Goal: Task Accomplishment & Management: Use online tool/utility

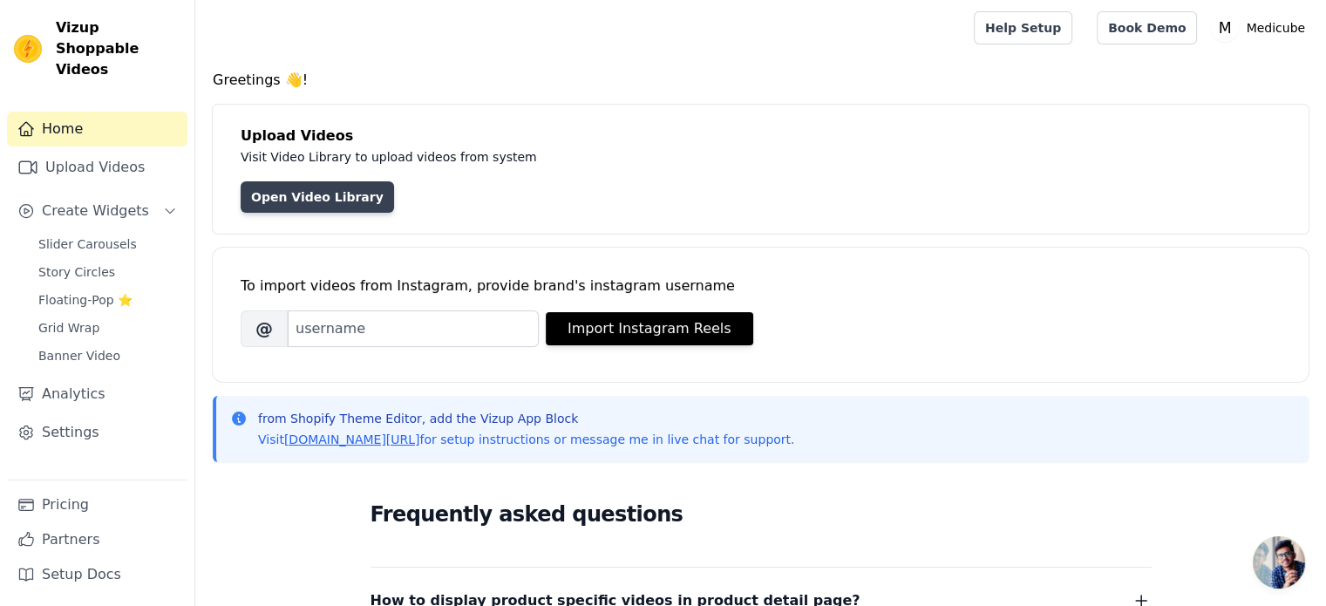
click at [286, 192] on link "Open Video Library" at bounding box center [317, 196] width 153 height 31
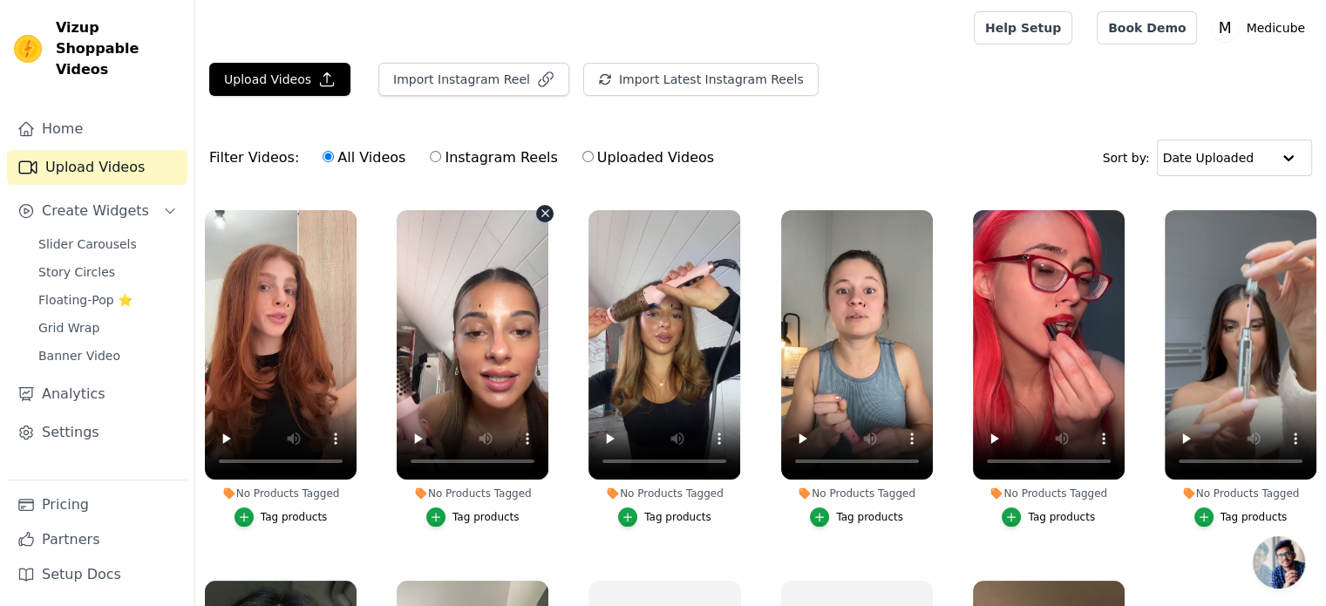
scroll to position [362, 0]
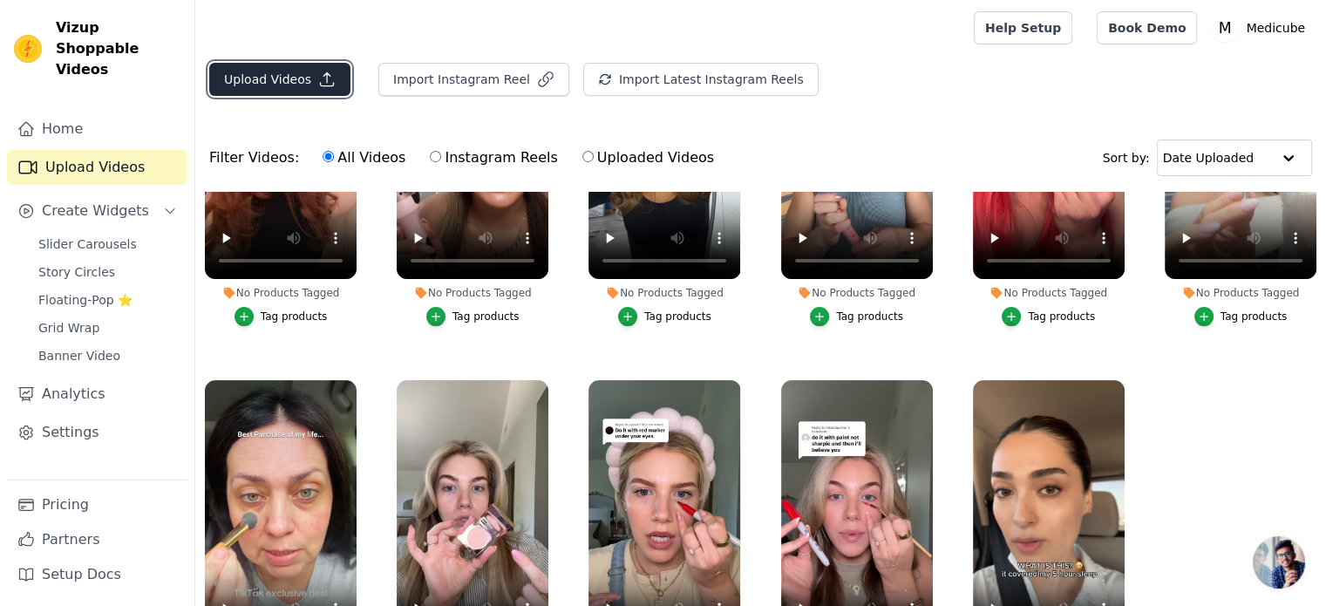
click at [278, 83] on button "Upload Videos" at bounding box center [279, 79] width 141 height 33
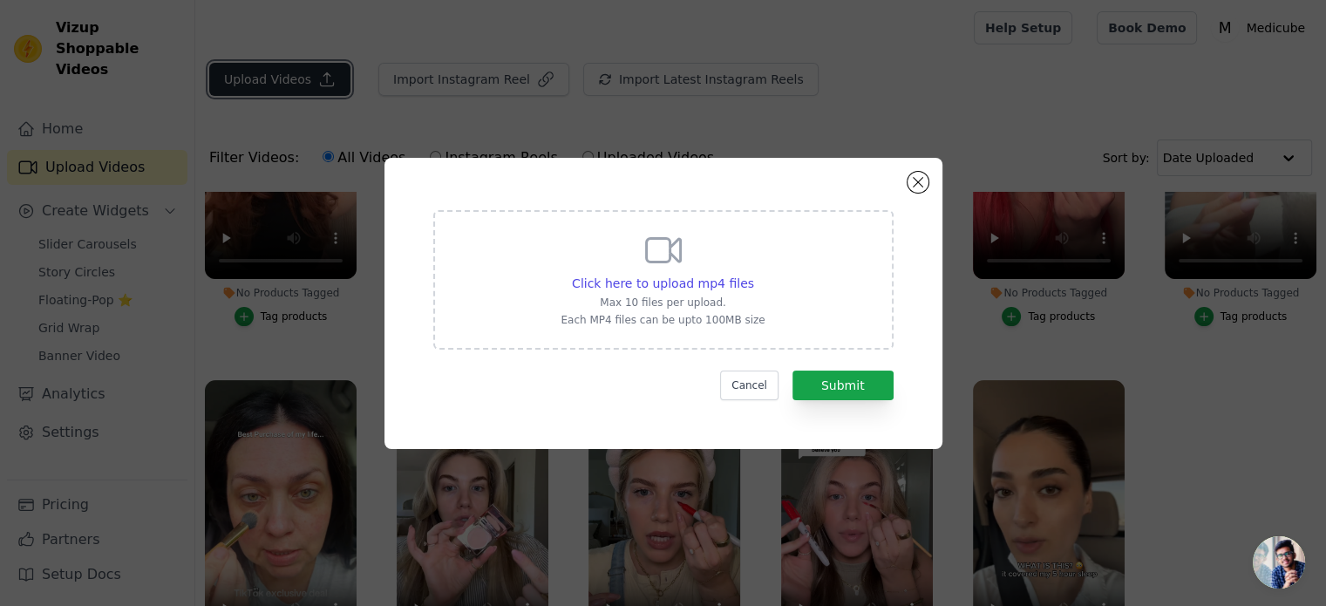
scroll to position [569, 0]
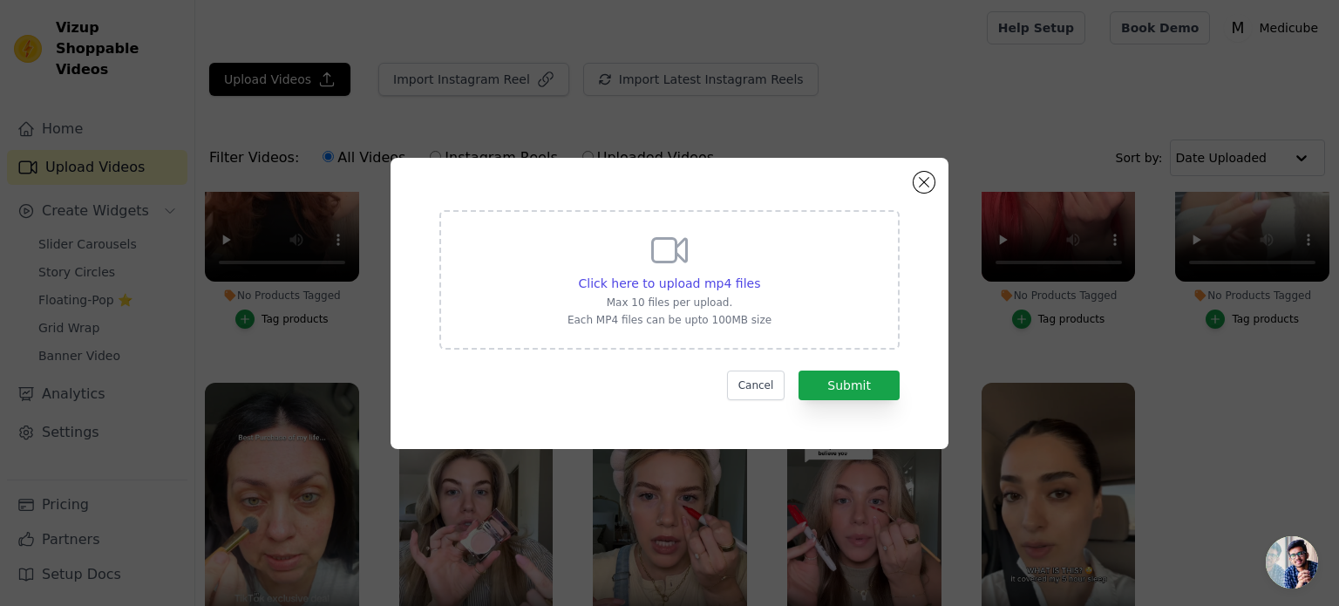
click at [513, 258] on div "Click here to upload mp4 files Max 10 files per upload. Each MP4 files can be u…" at bounding box center [669, 280] width 460 height 140
click at [760, 274] on input "Click here to upload mp4 files Max 10 files per upload. Each MP4 files can be u…" at bounding box center [760, 274] width 1 height 1
type input "C:\fakepath\Kalodata - The Best Tool for TikTok Shop Analytics Insights (30).mp4"
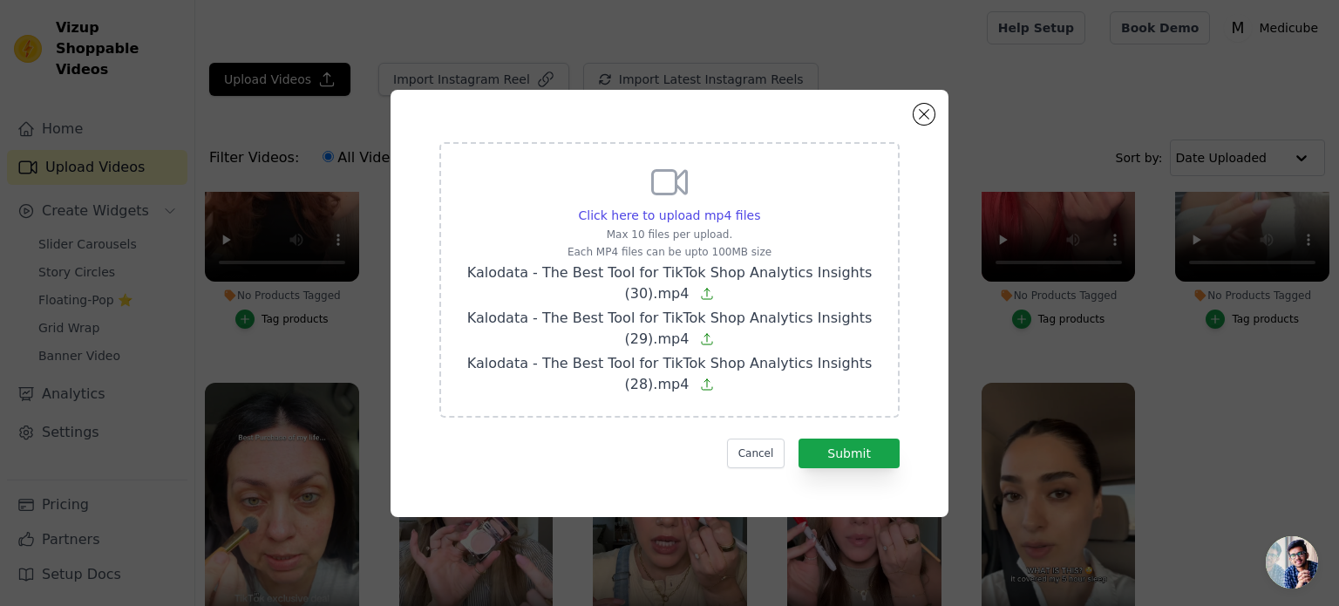
click at [869, 470] on div "Click here to upload mp4 files Max 10 files per upload. Each MP4 files can be u…" at bounding box center [669, 303] width 495 height 365
click at [848, 458] on button "Submit" at bounding box center [849, 454] width 101 height 30
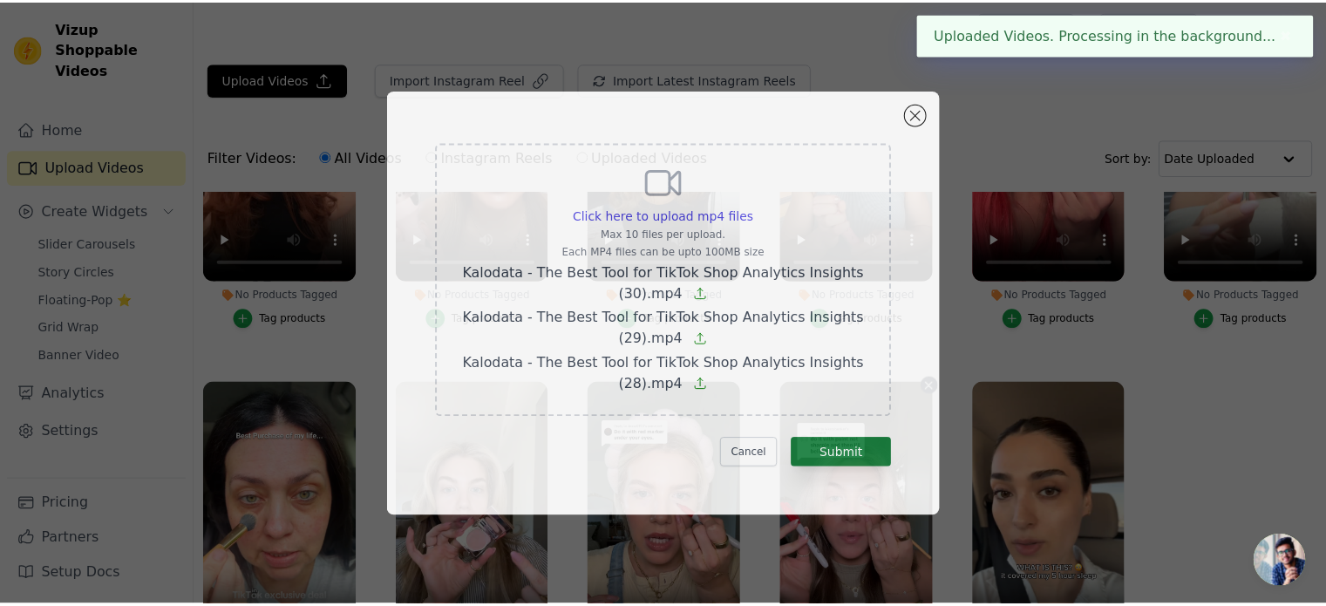
scroll to position [565, 0]
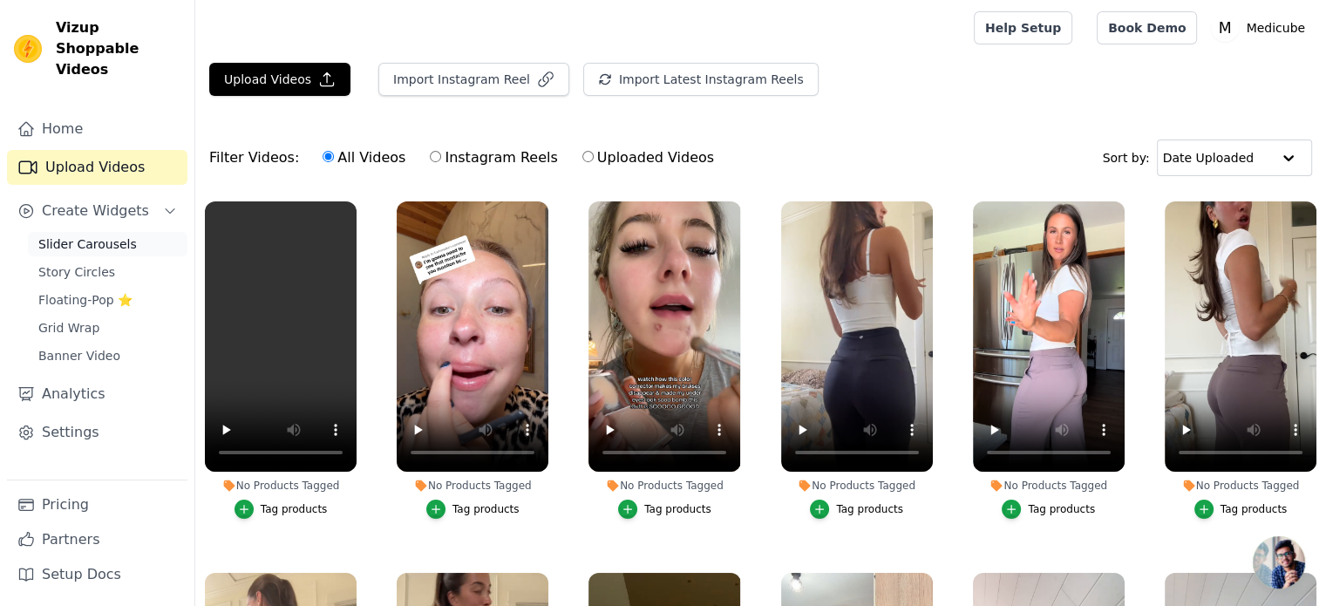
click at [87, 235] on span "Slider Carousels" at bounding box center [87, 243] width 99 height 17
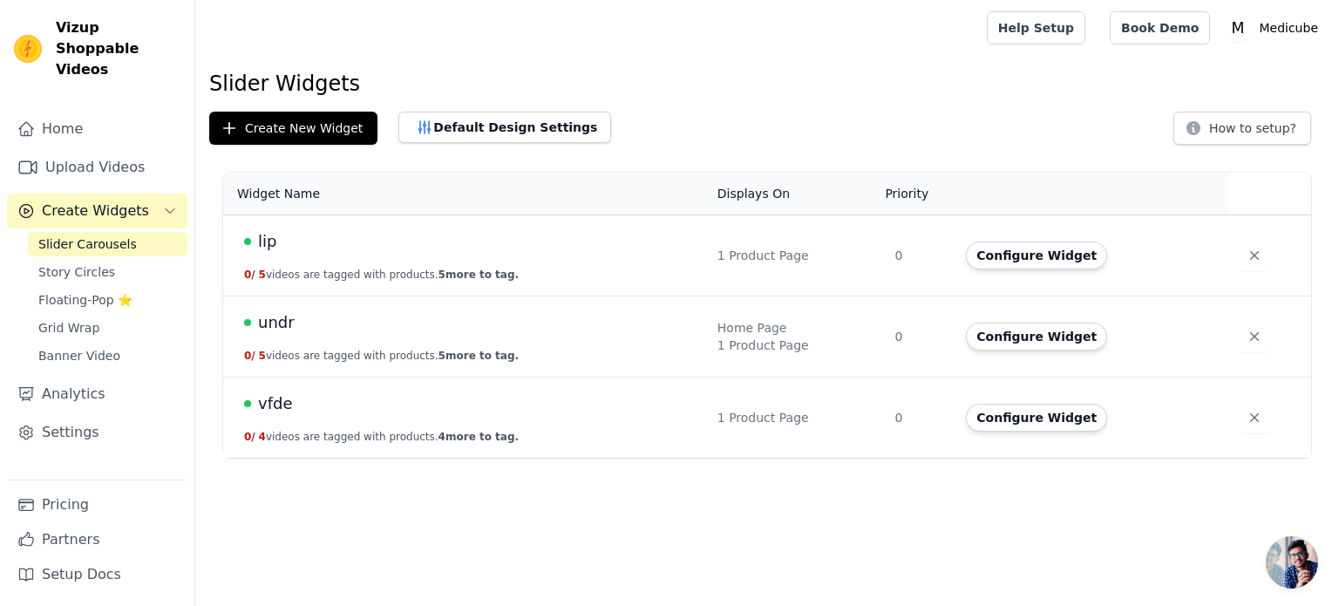
click at [576, 257] on td "lip 0 / 5 videos are tagged with products. 5 more to tag." at bounding box center [465, 255] width 484 height 81
click at [1006, 260] on button "Configure Widget" at bounding box center [1036, 256] width 141 height 28
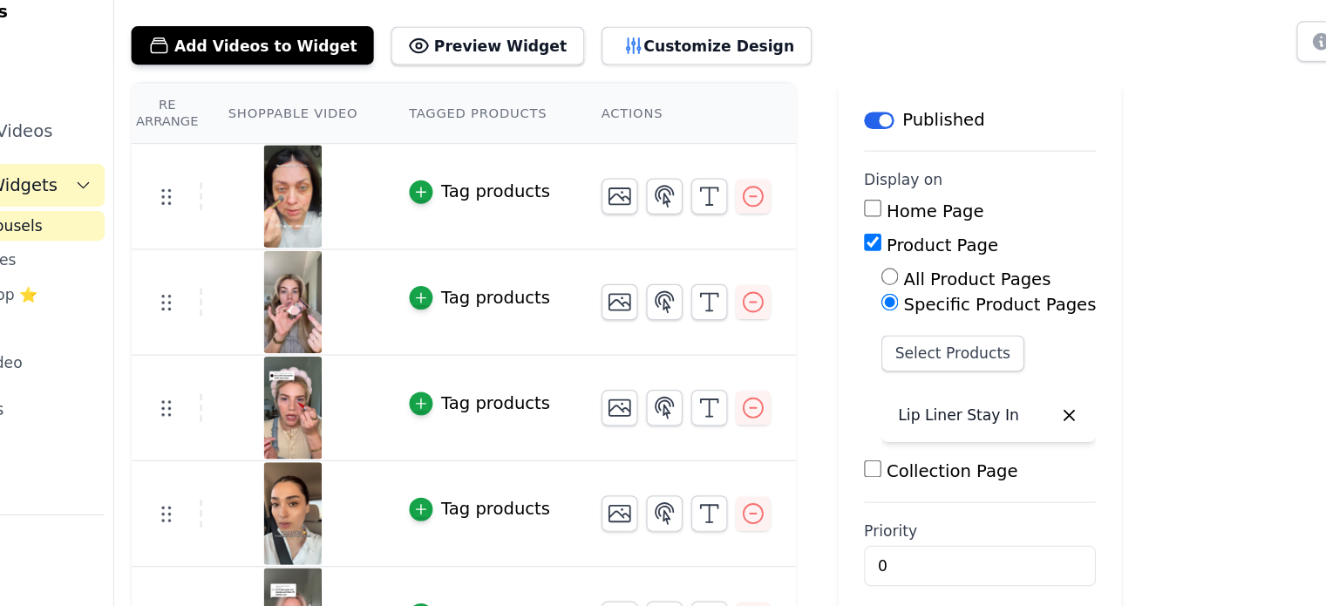
scroll to position [33, 0]
click at [709, 219] on icon "button" at bounding box center [717, 220] width 16 height 16
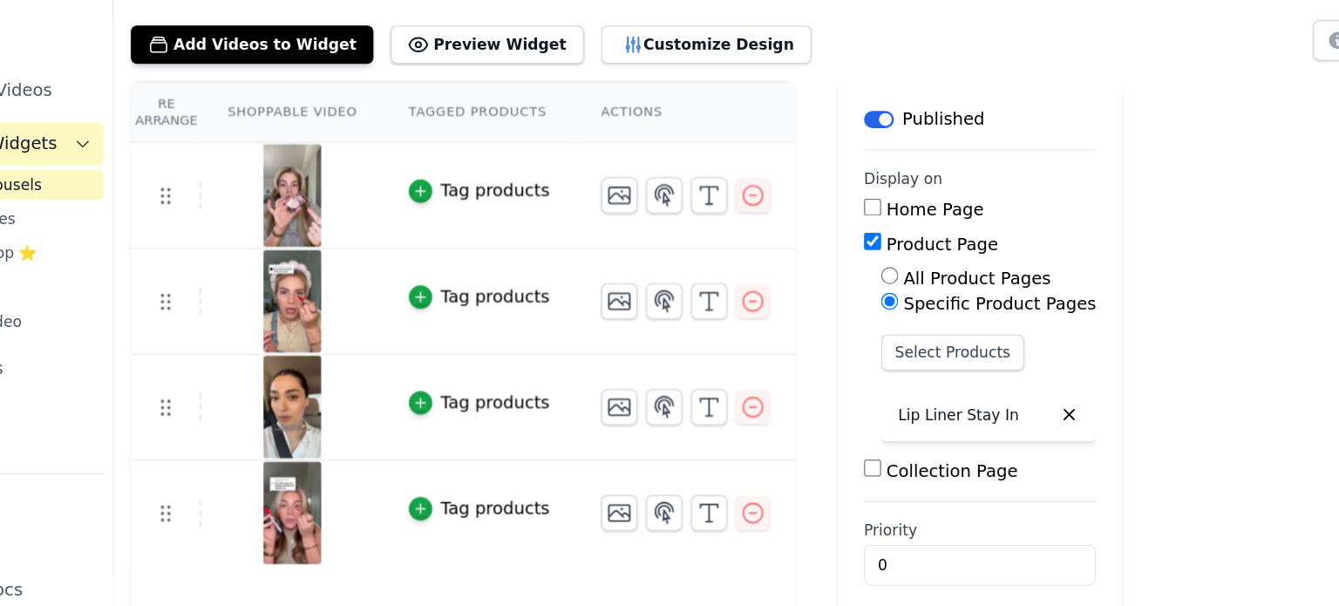
scroll to position [0, 0]
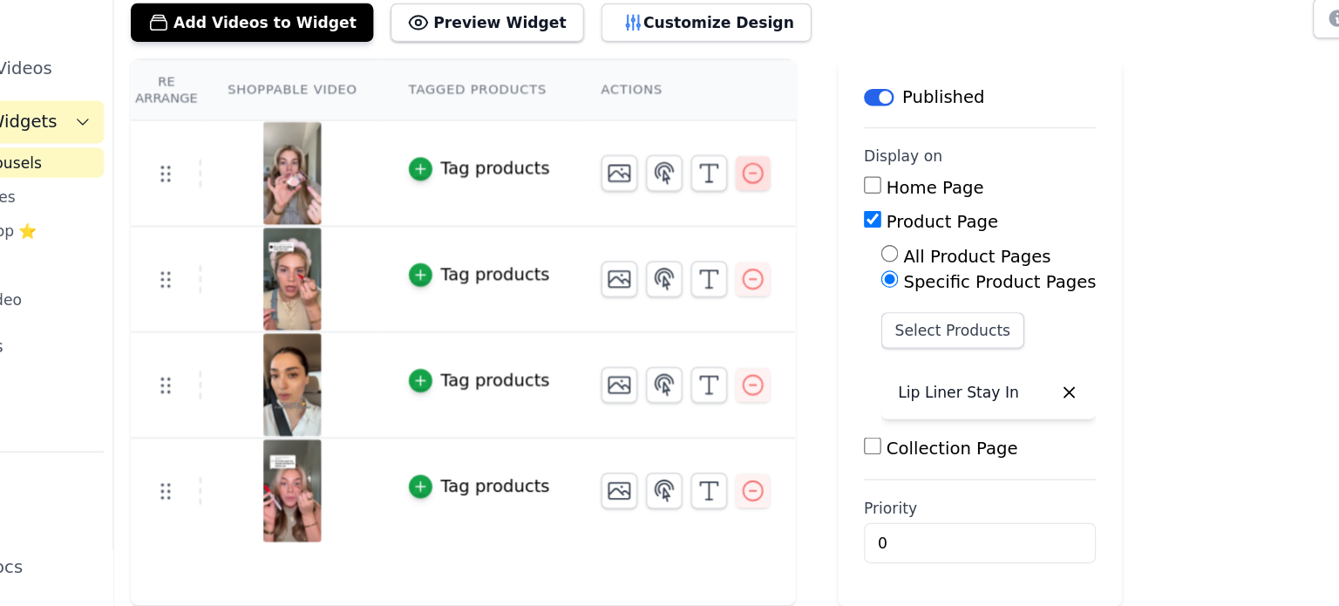
click at [706, 260] on icon "button" at bounding box center [716, 252] width 21 height 21
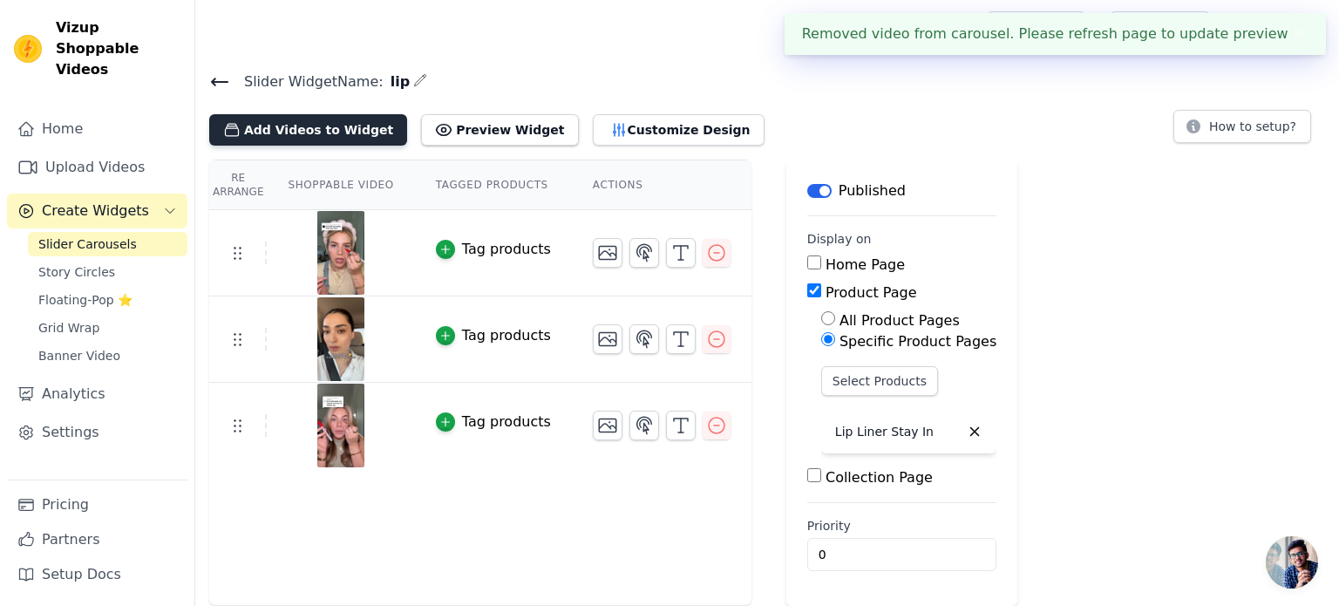
click at [325, 134] on button "Add Videos to Widget" at bounding box center [308, 129] width 198 height 31
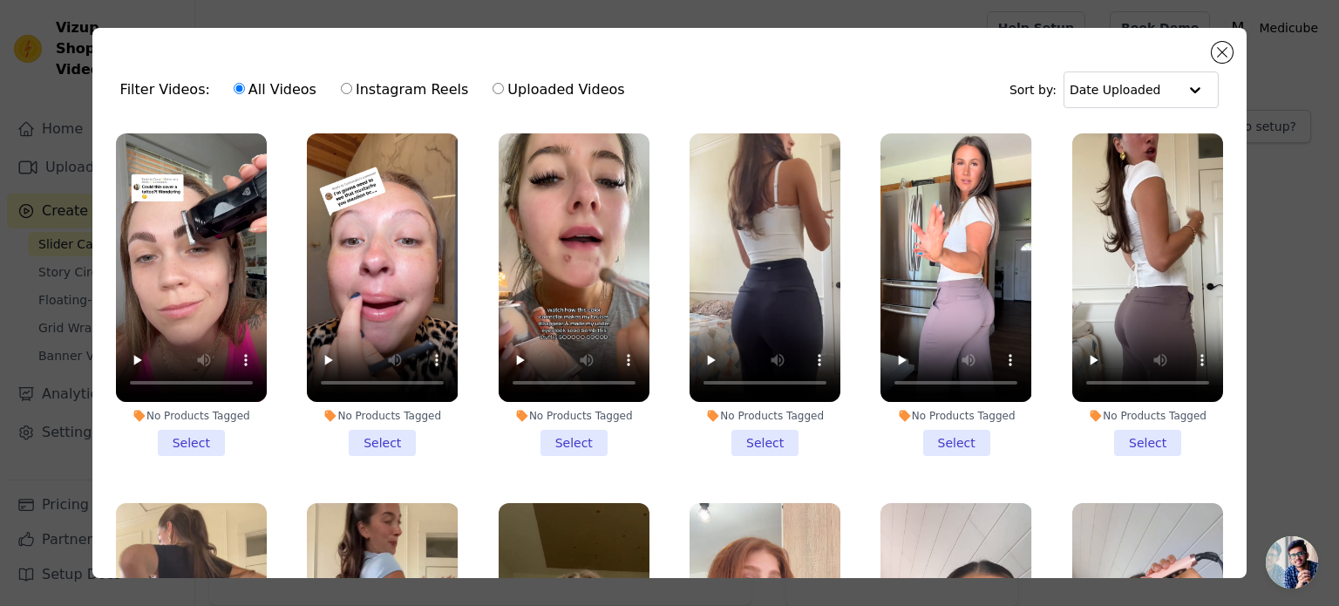
click at [168, 434] on li "No Products Tagged Select" at bounding box center [191, 294] width 151 height 323
click at [0, 0] on input "No Products Tagged Select" at bounding box center [0, 0] width 0 height 0
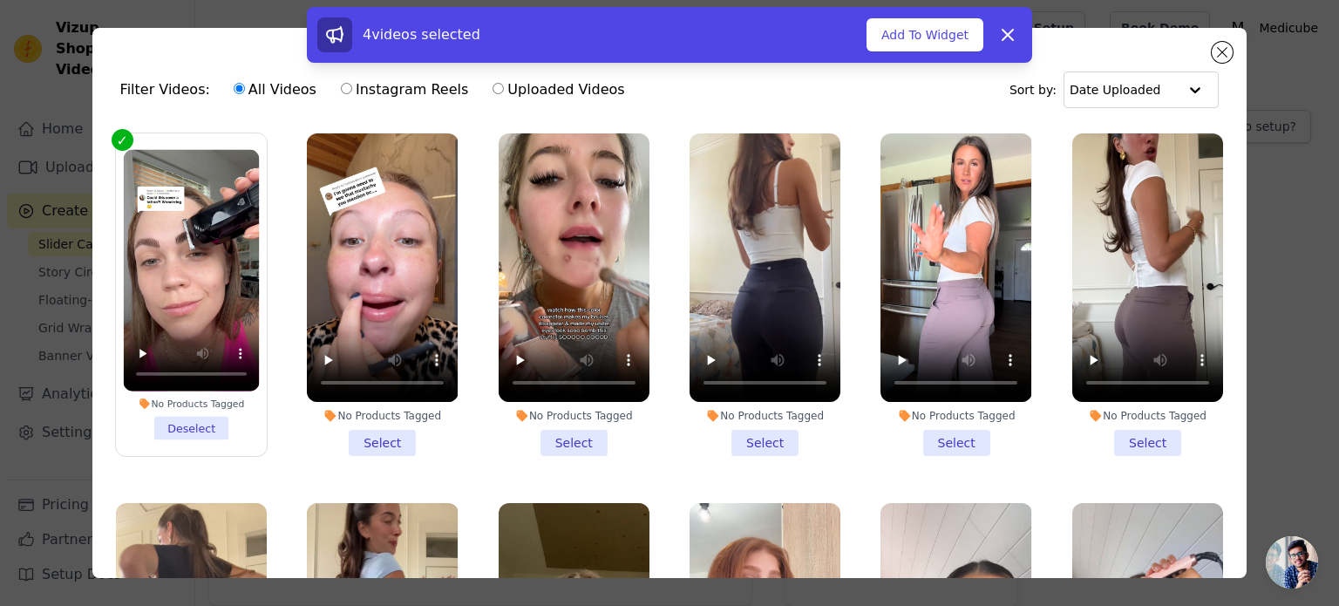
click at [570, 439] on li "No Products Tagged Select" at bounding box center [574, 294] width 151 height 323
click at [0, 0] on input "No Products Tagged Select" at bounding box center [0, 0] width 0 height 0
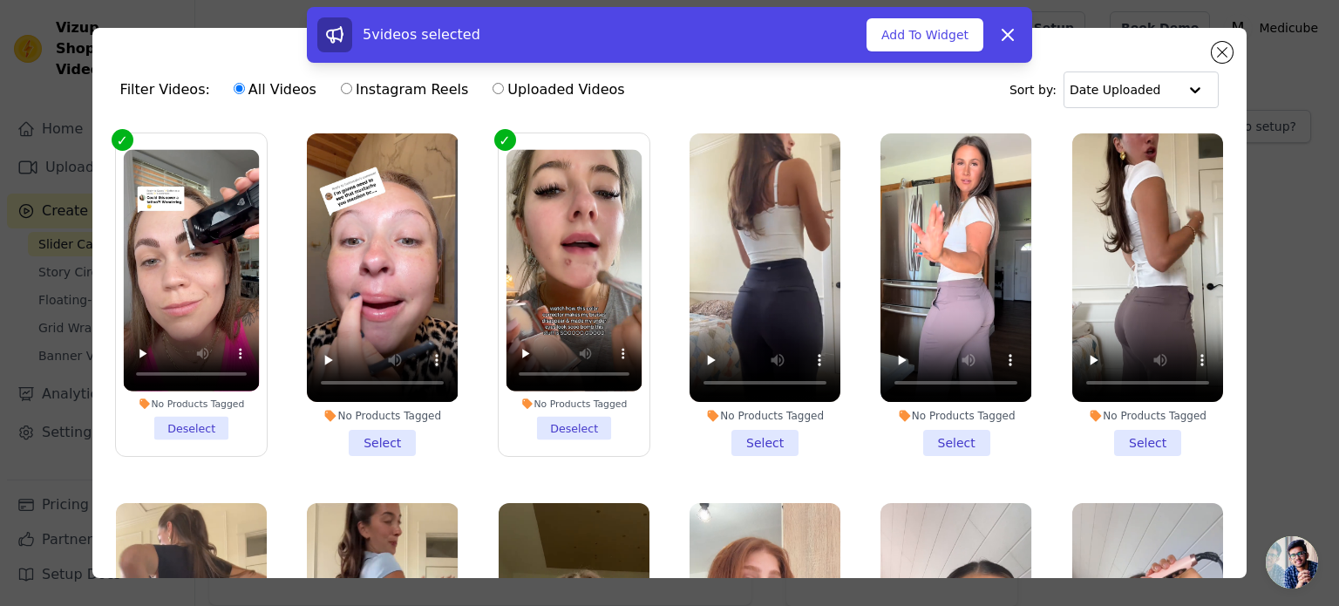
click at [340, 438] on li "No Products Tagged Select" at bounding box center [382, 294] width 151 height 323
click at [0, 0] on input "No Products Tagged Select" at bounding box center [0, 0] width 0 height 0
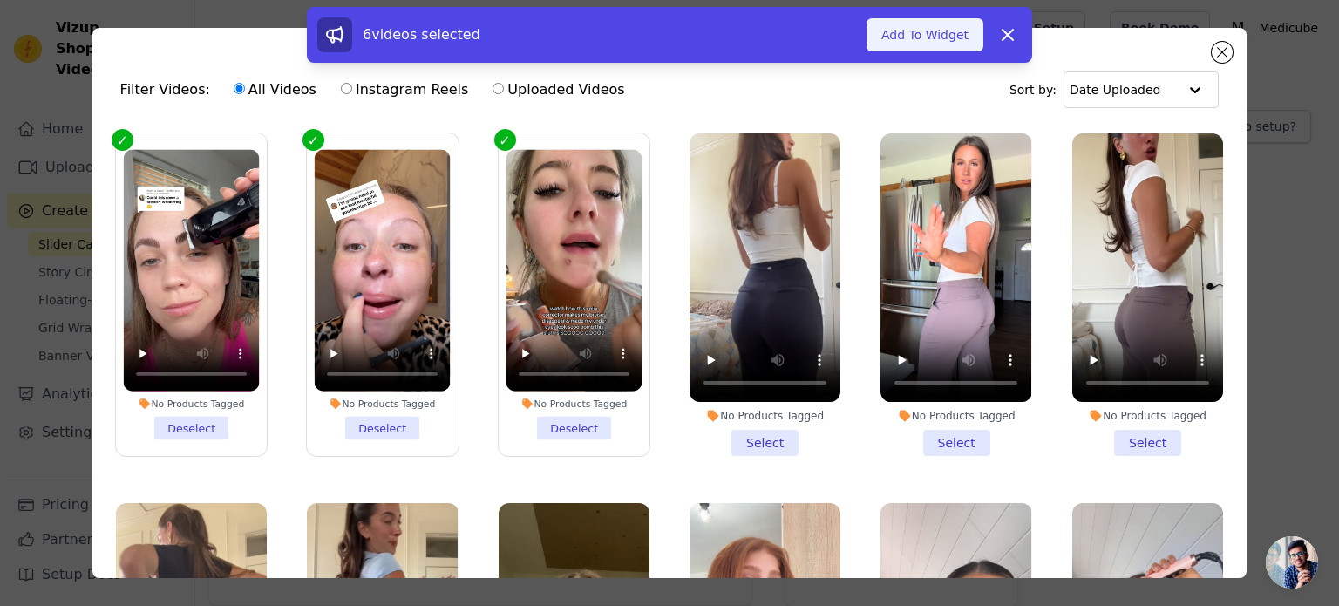
click at [943, 30] on button "Add To Widget" at bounding box center [925, 34] width 117 height 33
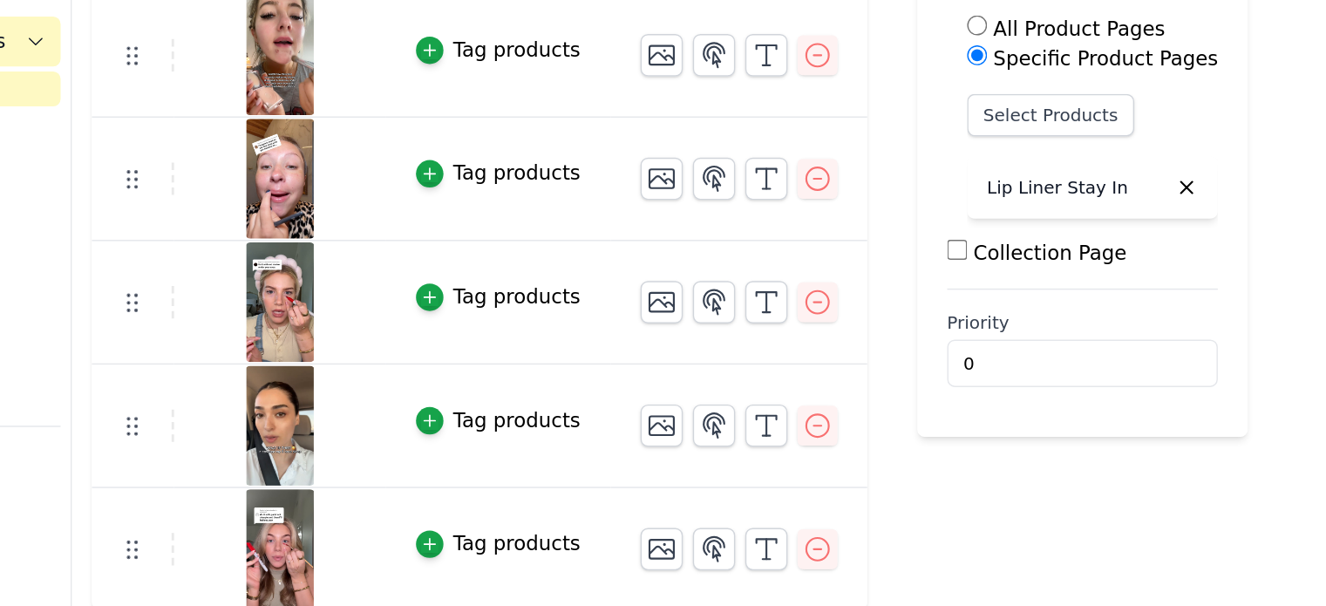
scroll to position [119, 0]
click at [705, 468] on button "button" at bounding box center [717, 480] width 28 height 28
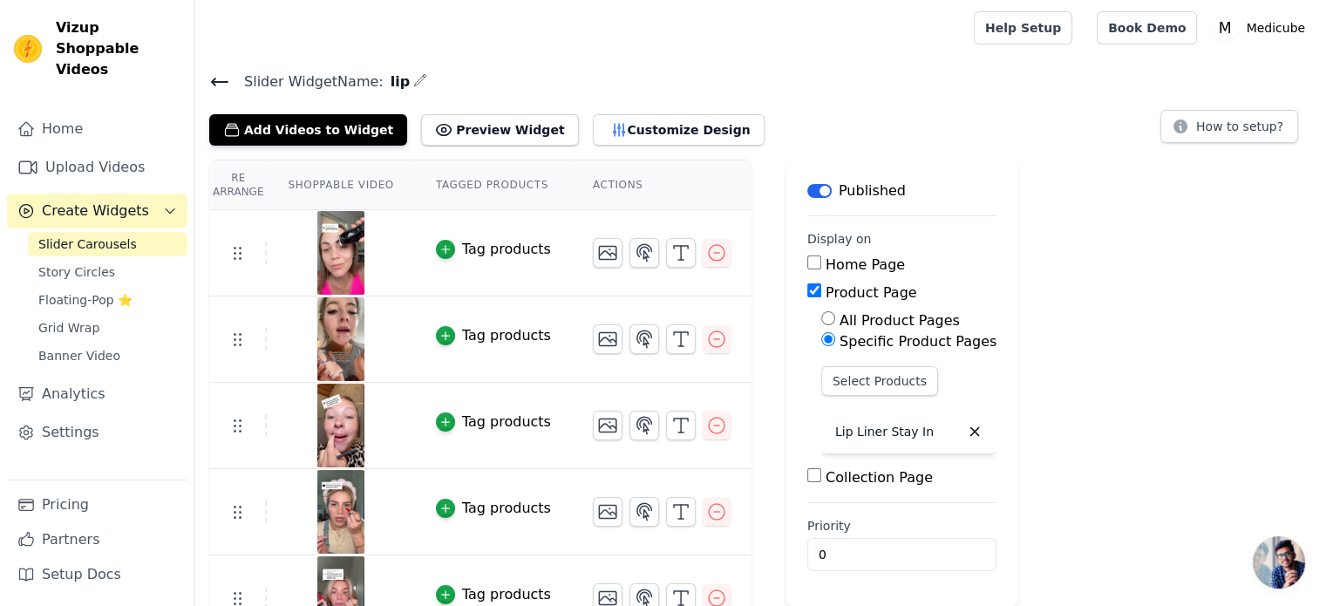
scroll to position [33, 0]
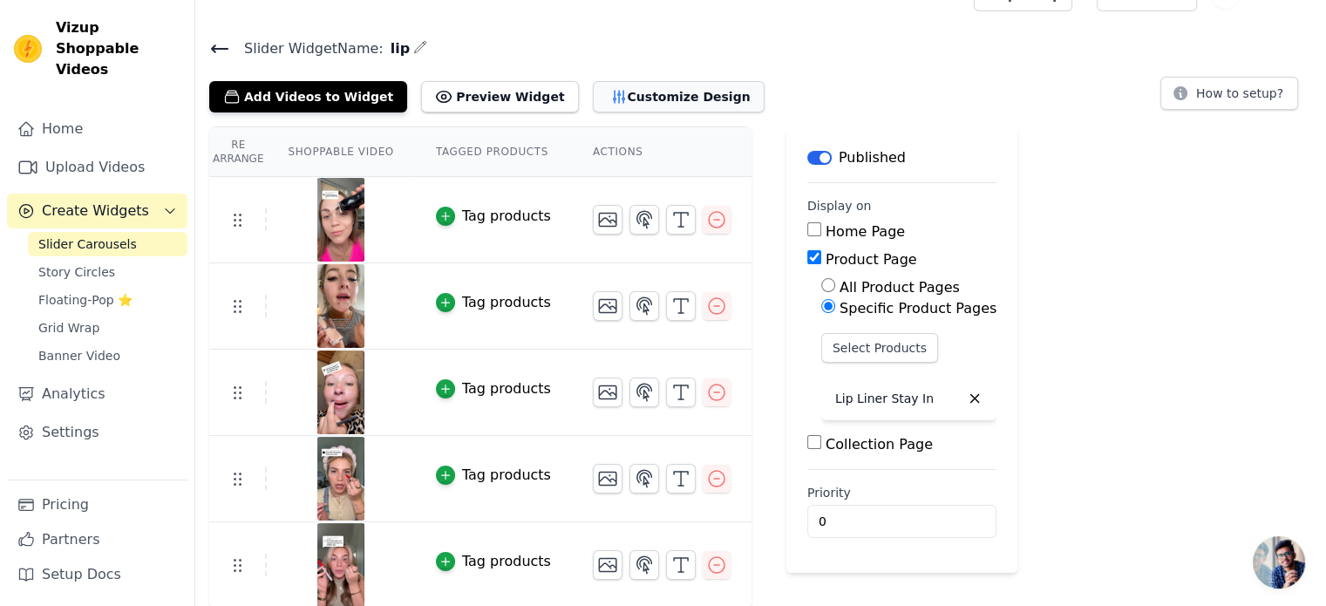
click at [593, 97] on button "Customize Design" at bounding box center [679, 96] width 172 height 31
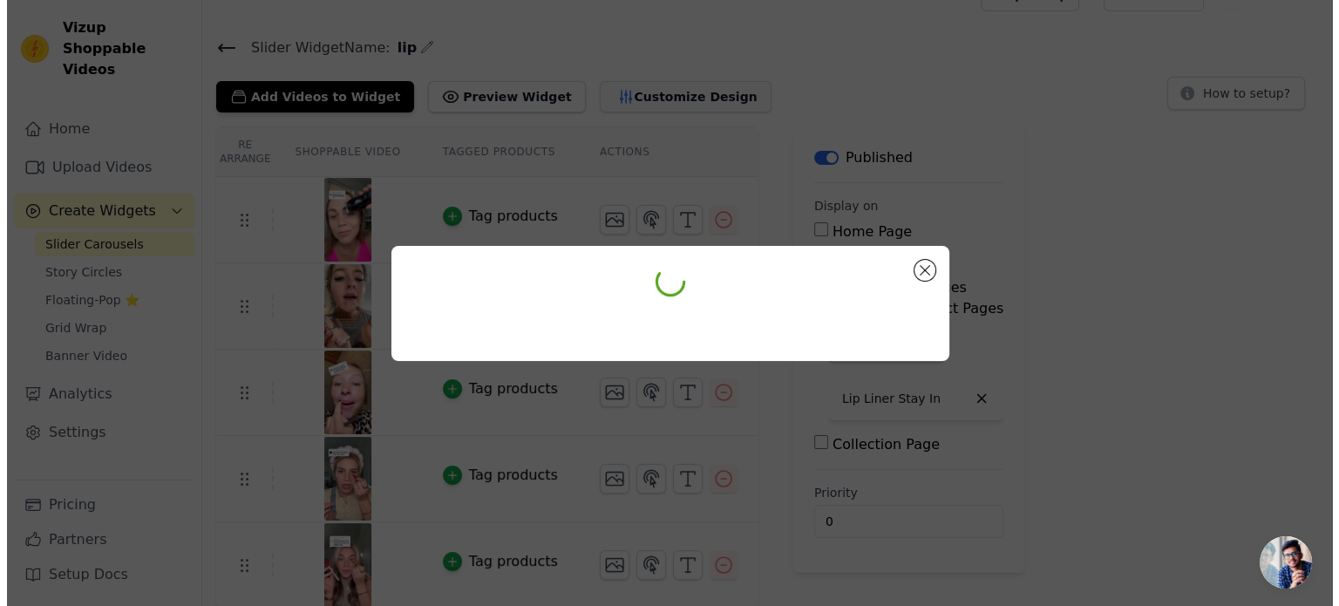
scroll to position [0, 0]
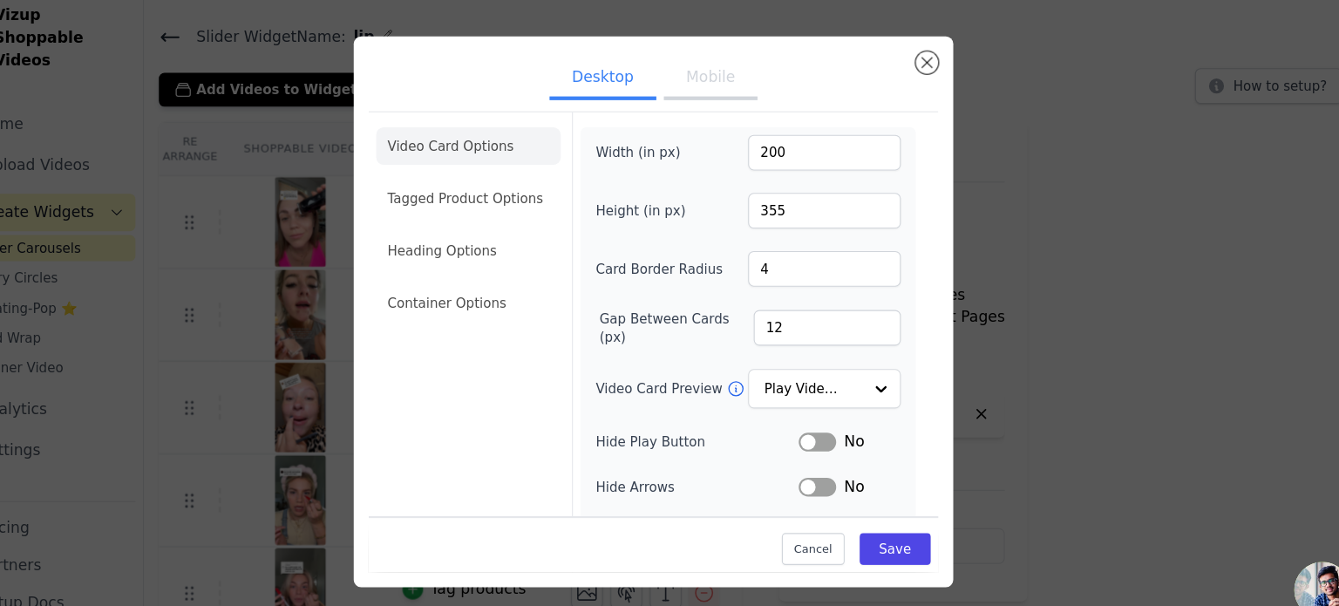
click at [735, 105] on button "Mobile" at bounding box center [722, 87] width 87 height 38
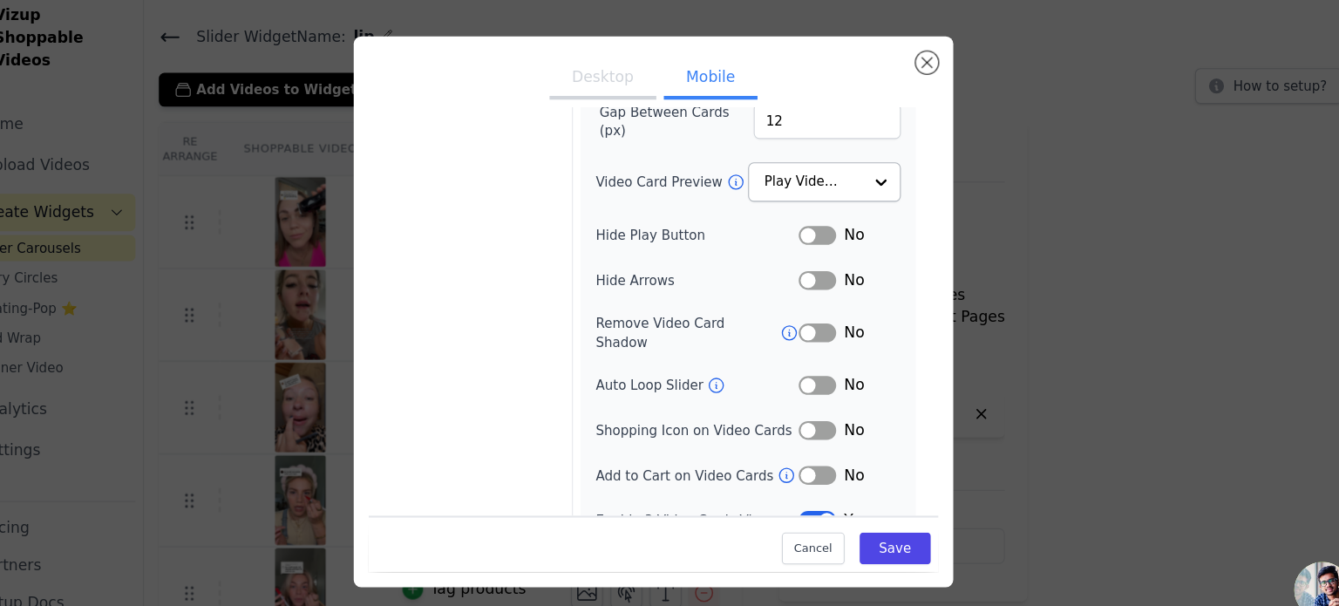
scroll to position [202, 0]
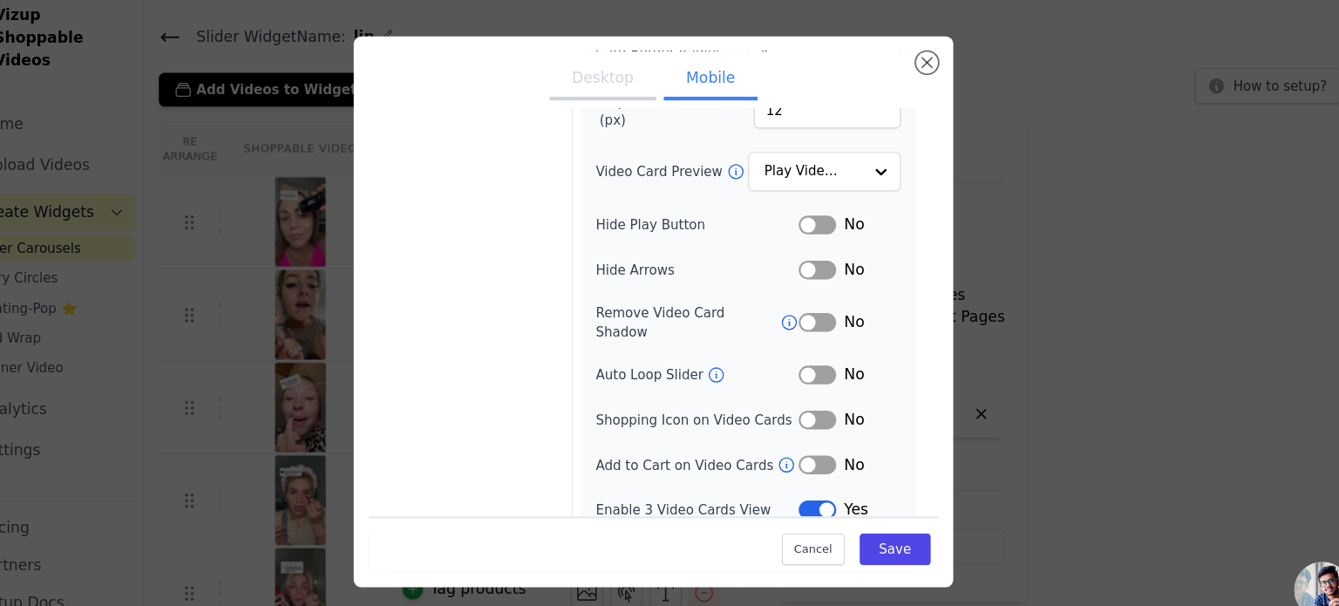
click at [814, 479] on button "Label" at bounding box center [822, 487] width 35 height 17
click at [878, 522] on button "Save" at bounding box center [895, 524] width 66 height 30
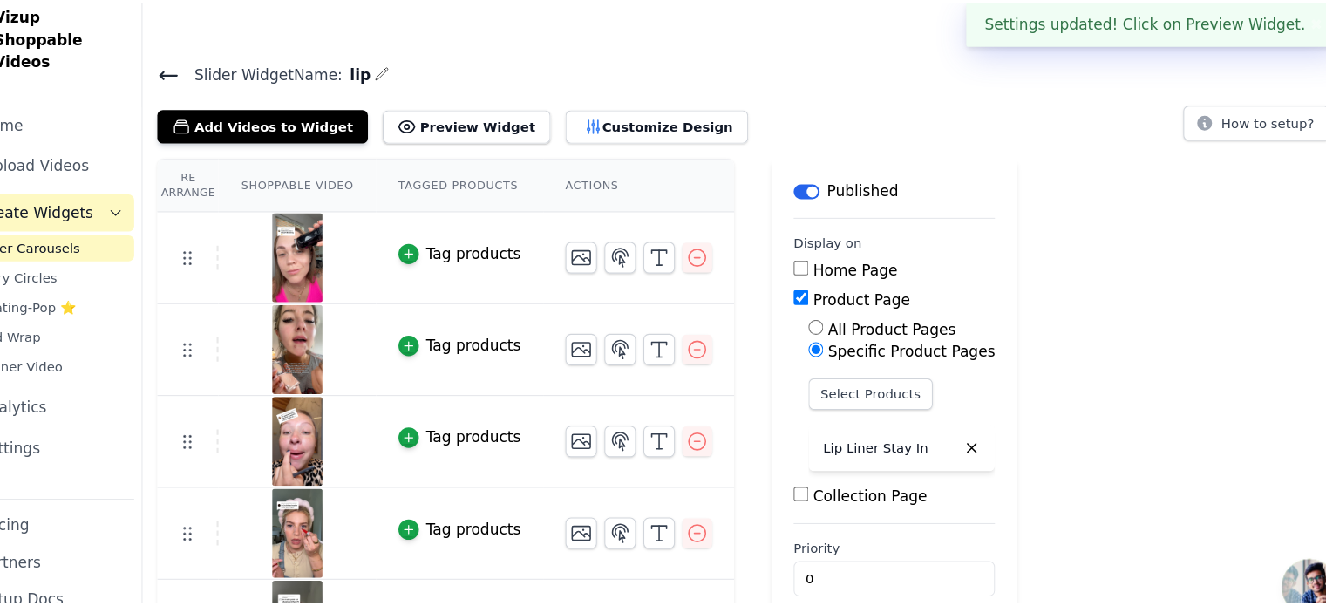
scroll to position [33, 0]
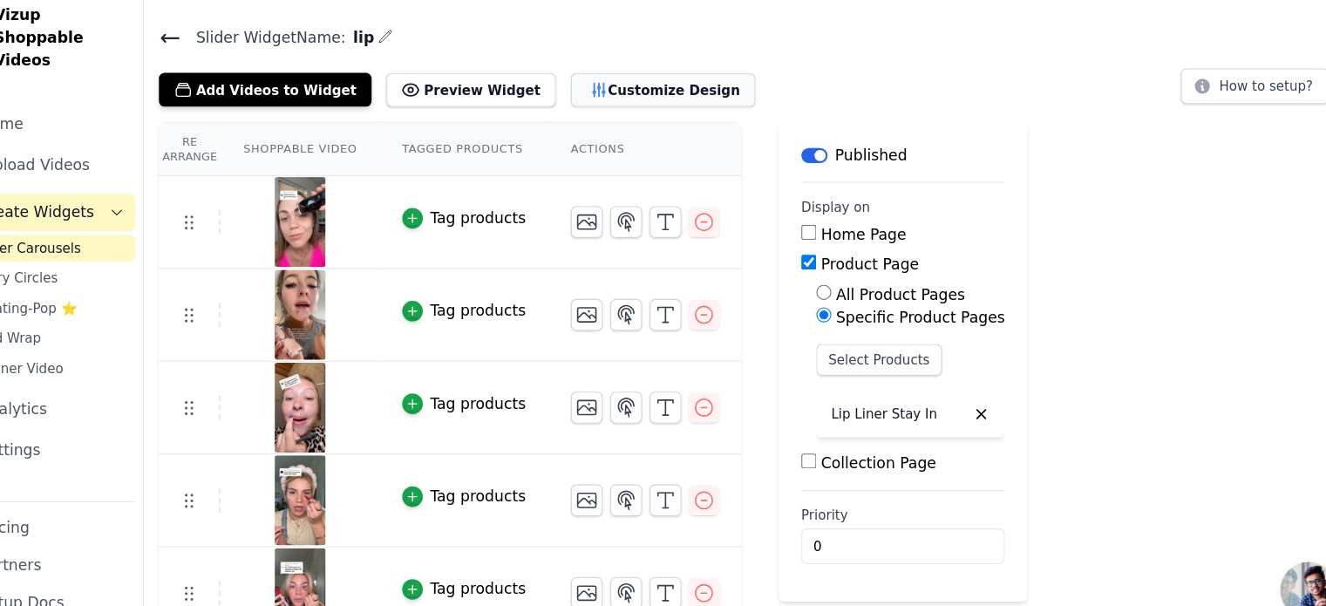
click at [610, 99] on button "Customize Design" at bounding box center [679, 96] width 172 height 31
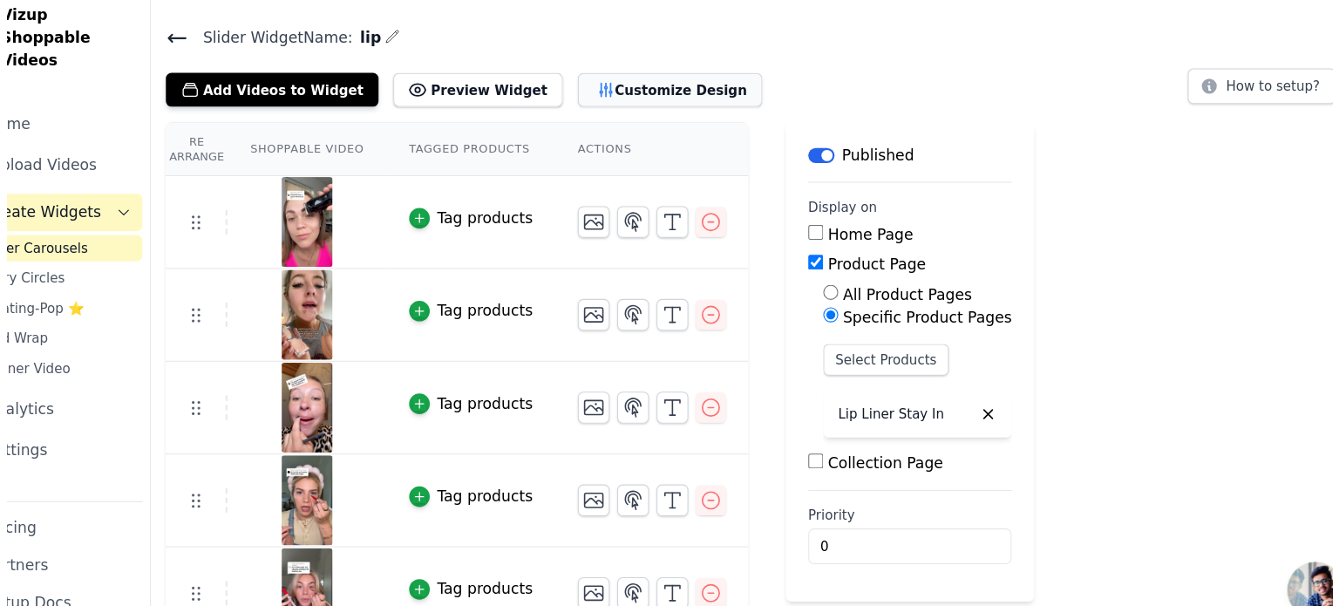
scroll to position [0, 0]
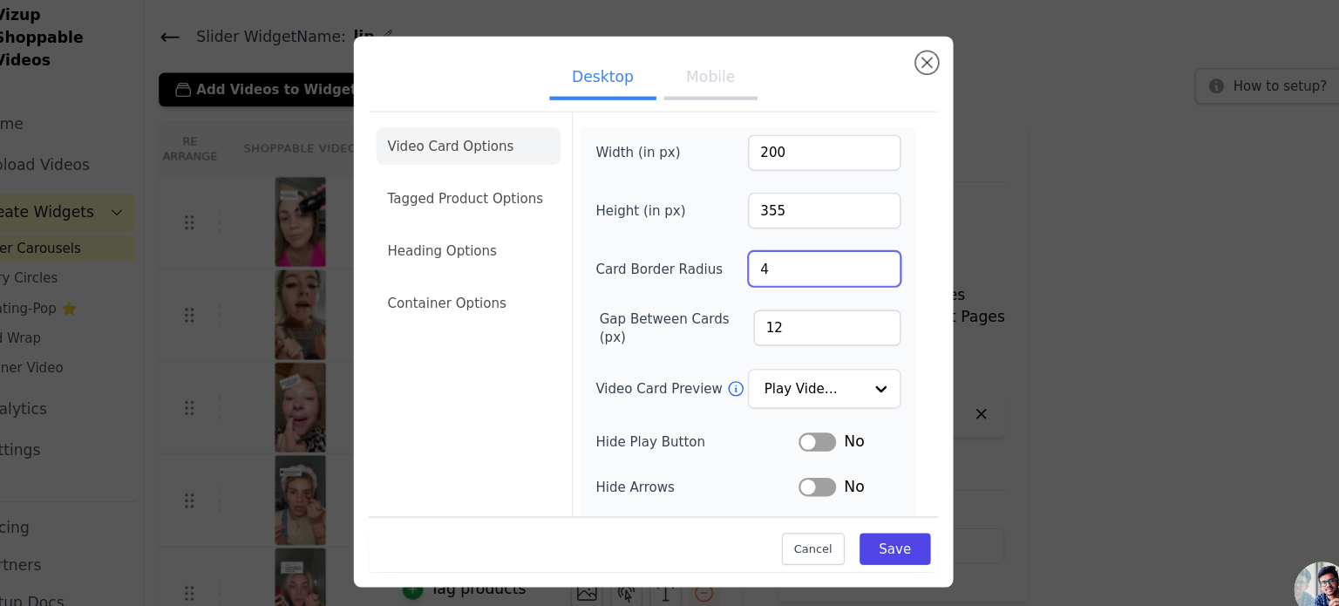
click at [791, 260] on input "4" at bounding box center [829, 263] width 142 height 33
click at [804, 358] on input "Video Card Preview" at bounding box center [818, 375] width 90 height 35
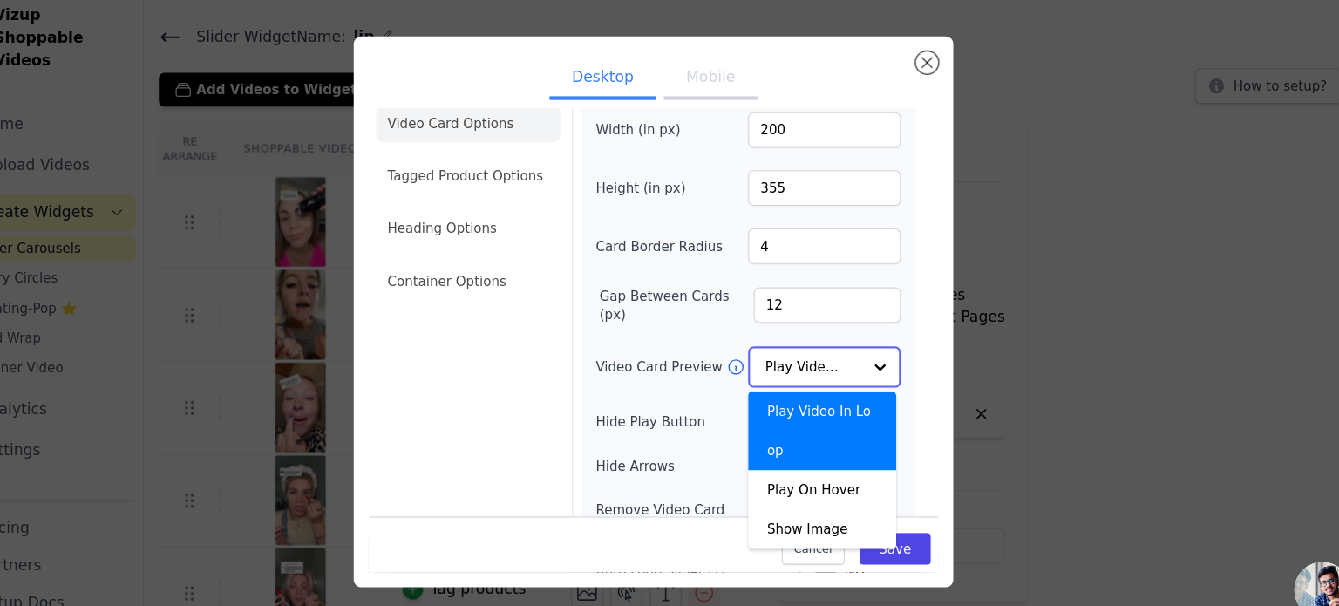
scroll to position [24, 0]
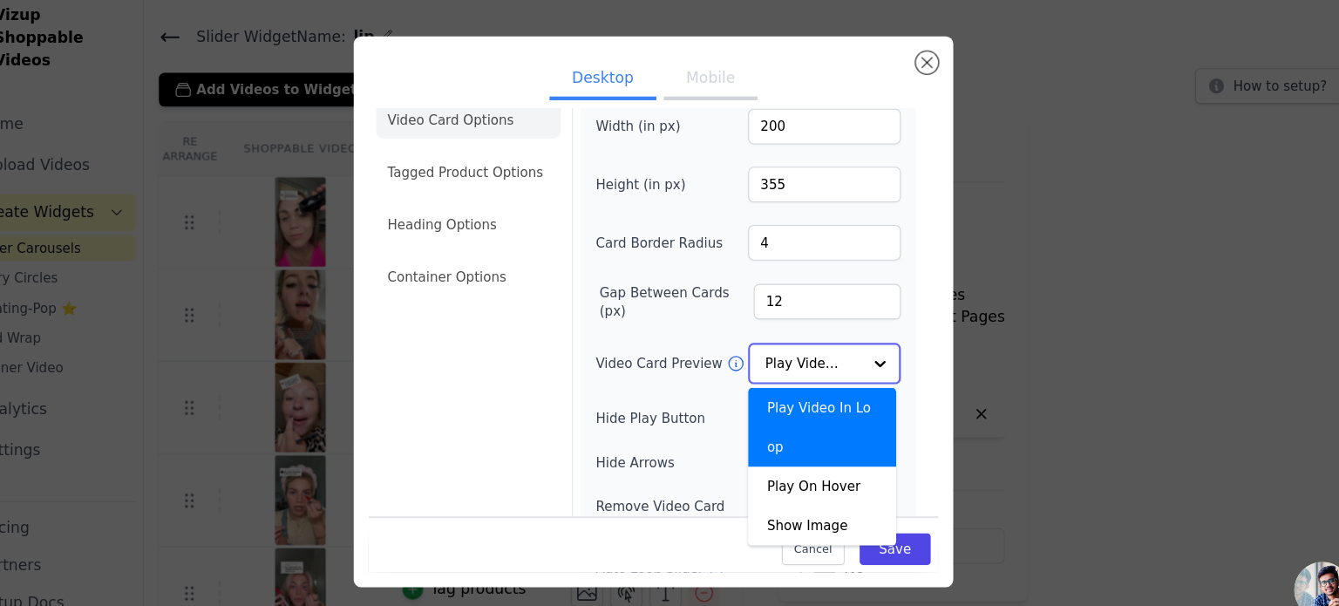
click at [804, 356] on input "Video Card Preview" at bounding box center [818, 351] width 90 height 35
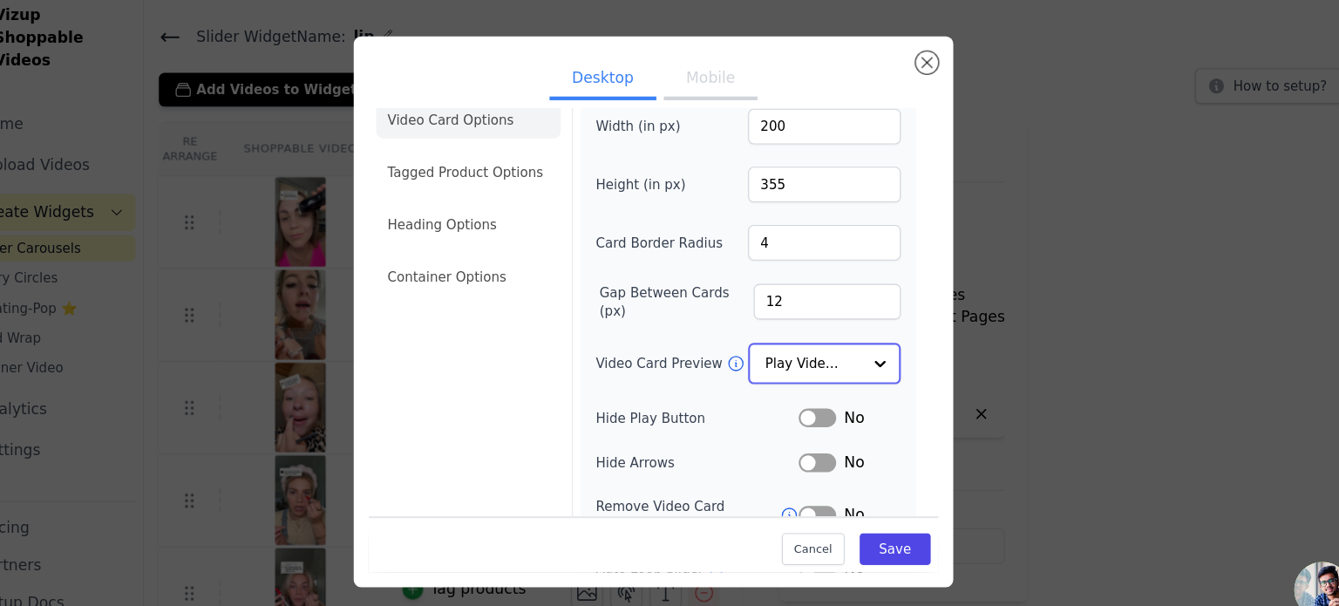
click at [804, 356] on input "Video Card Preview" at bounding box center [818, 351] width 90 height 35
click at [476, 254] on li "Tagged Product Options" at bounding box center [498, 271] width 172 height 35
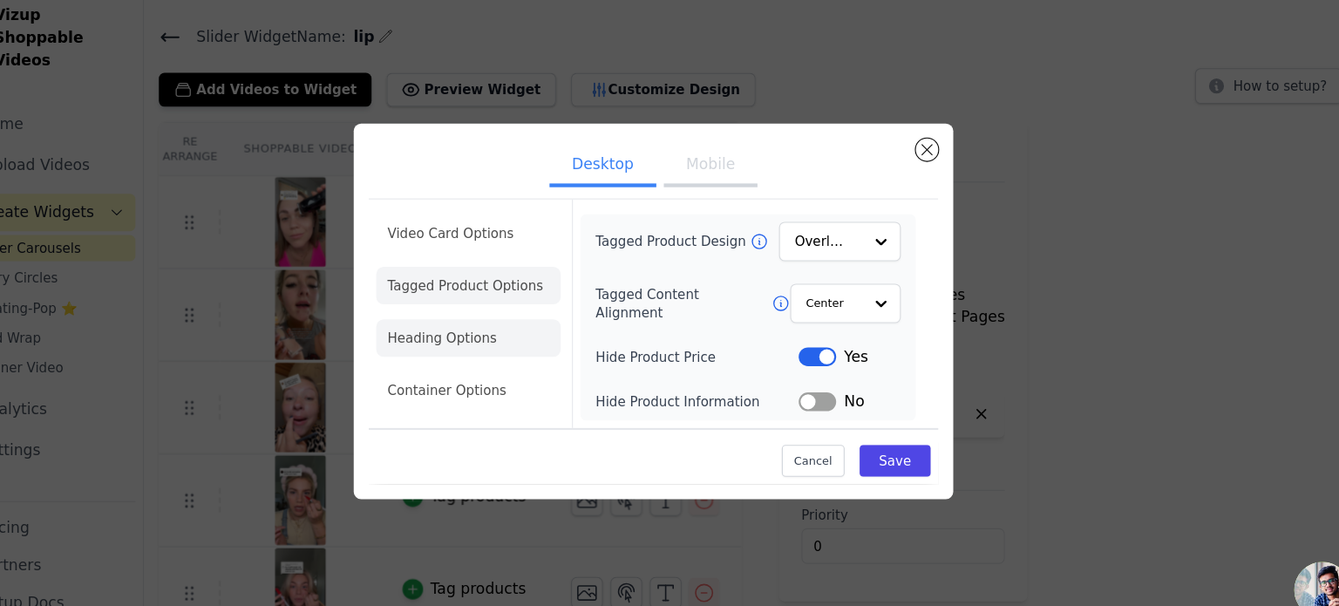
click at [485, 334] on li "Heading Options" at bounding box center [498, 327] width 172 height 35
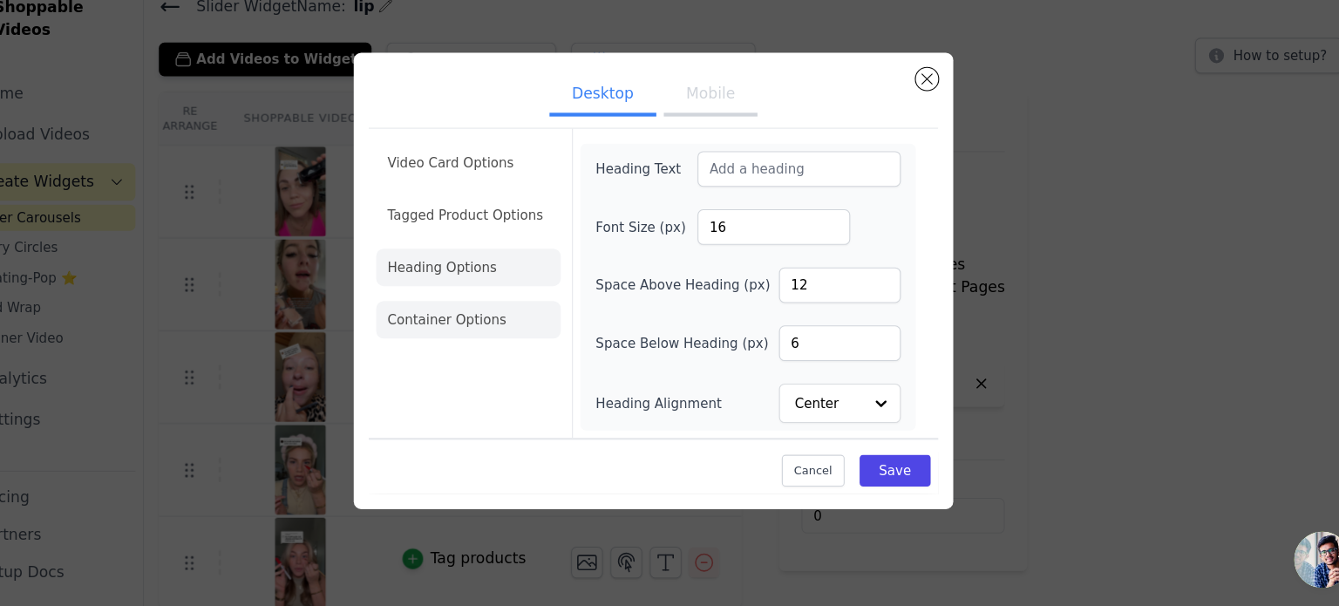
click at [509, 330] on li "Container Options" at bounding box center [498, 339] width 172 height 35
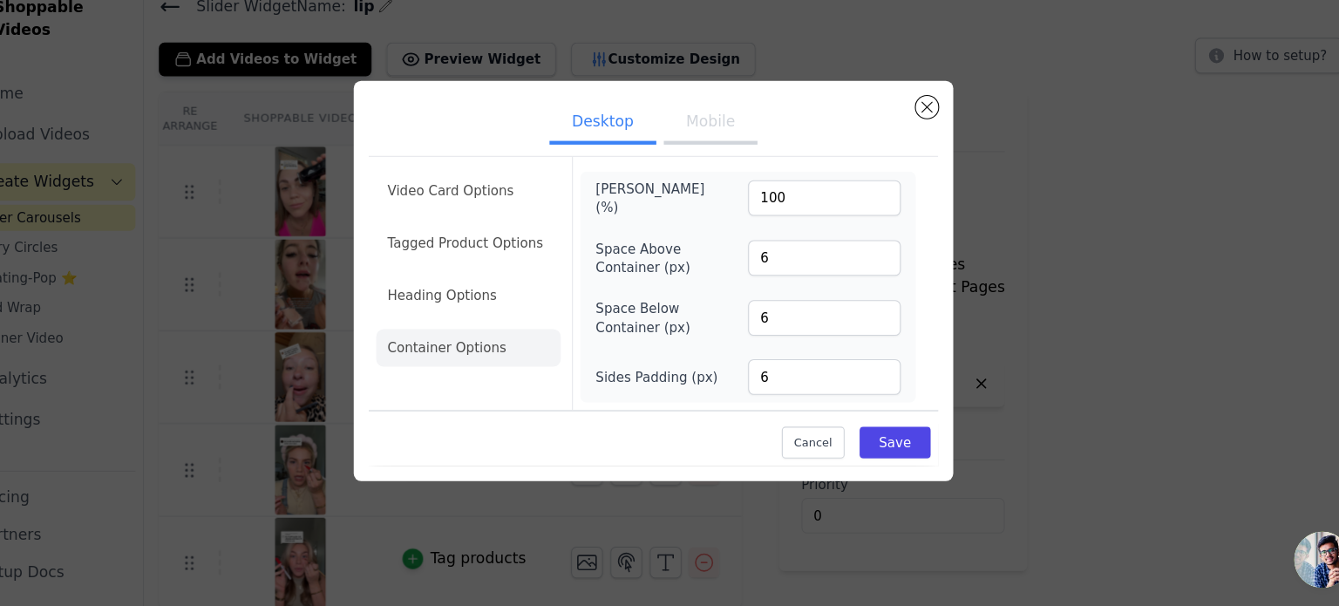
click at [693, 164] on button "Mobile" at bounding box center [722, 157] width 87 height 38
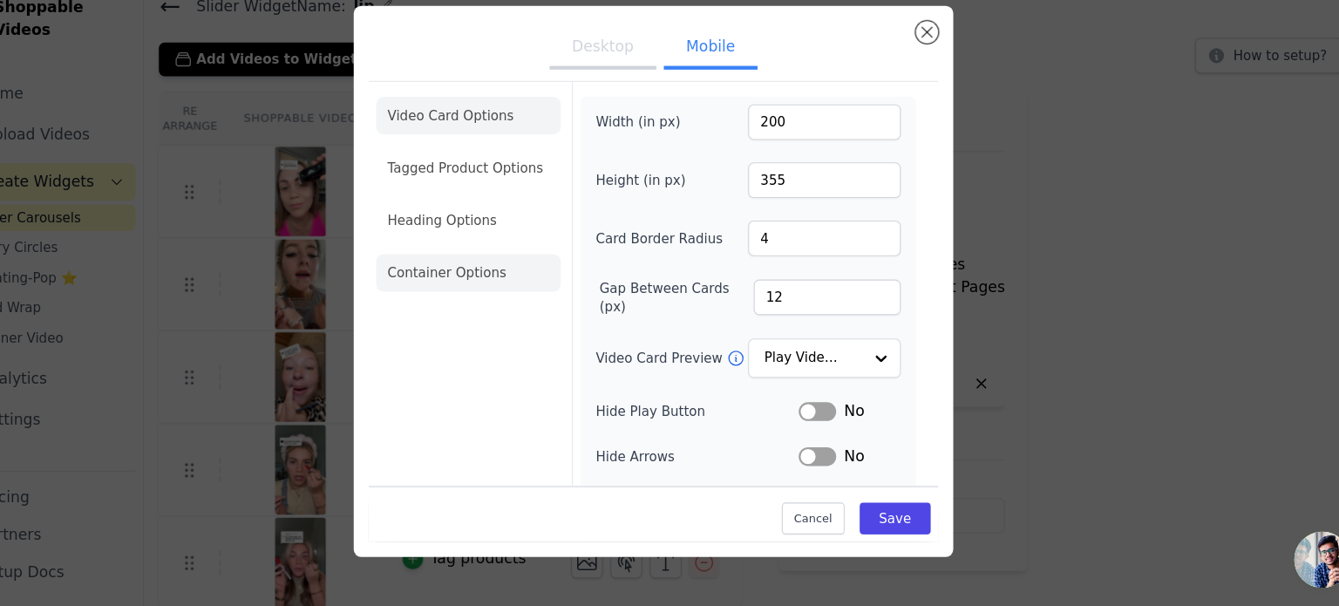
click at [486, 307] on li "Container Options" at bounding box center [498, 295] width 172 height 35
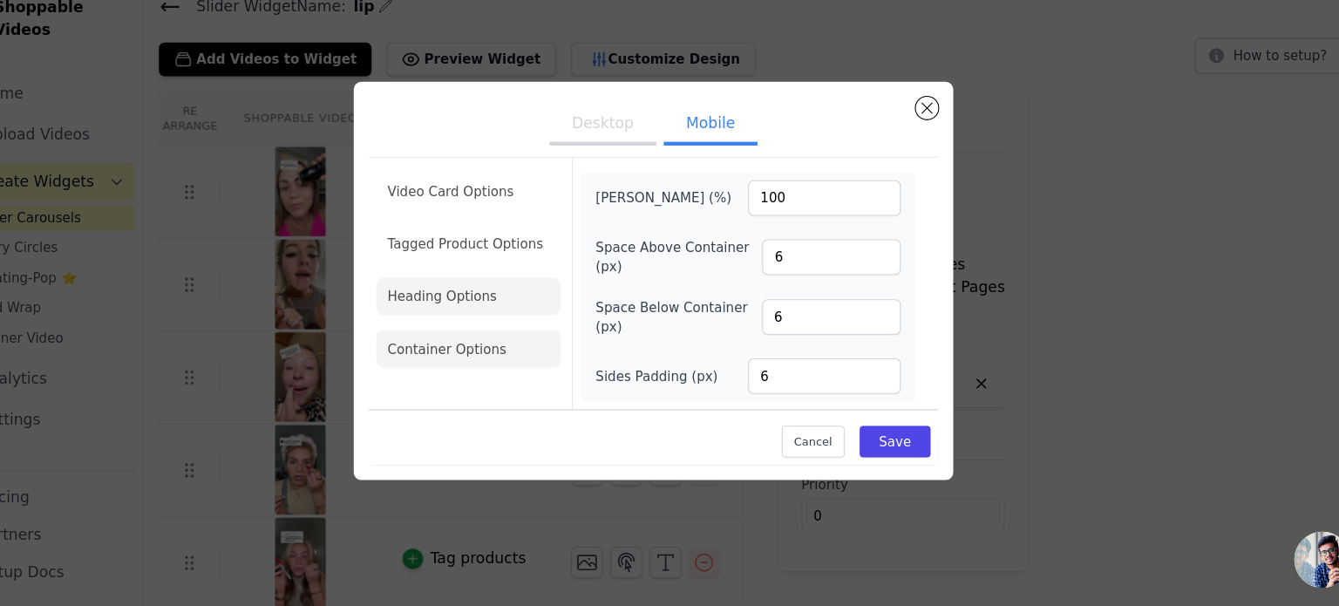
click at [474, 316] on li "Heading Options" at bounding box center [498, 317] width 172 height 35
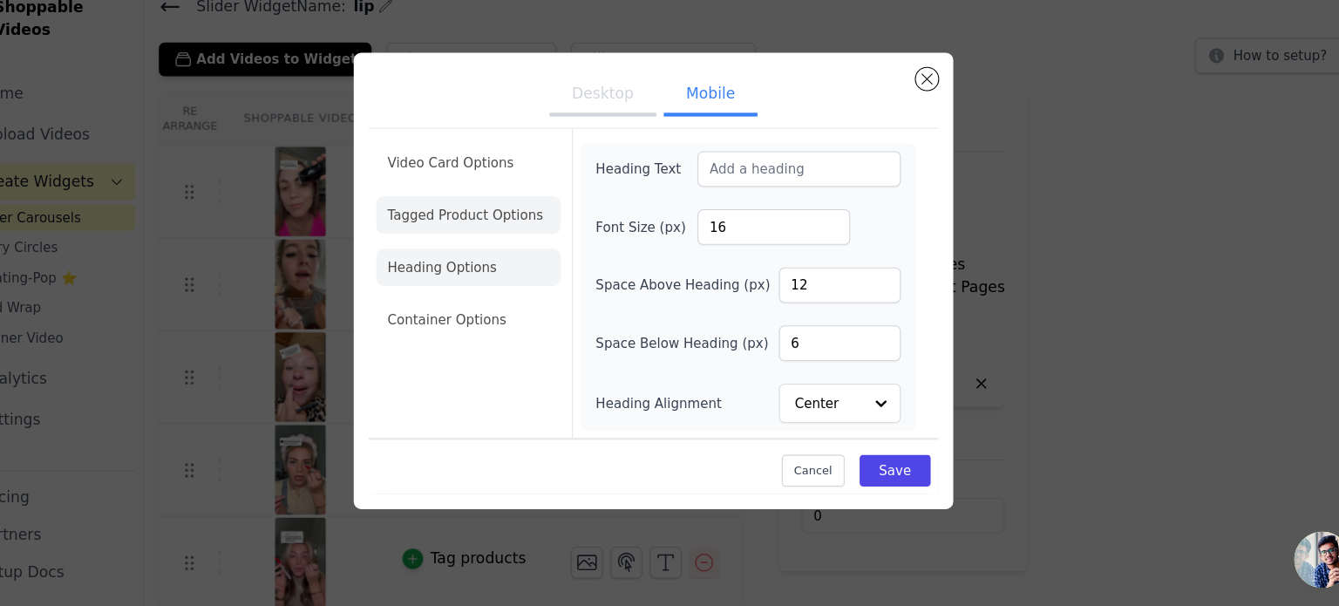
click at [479, 322] on li "Tagged Product Options" at bounding box center [498, 339] width 172 height 35
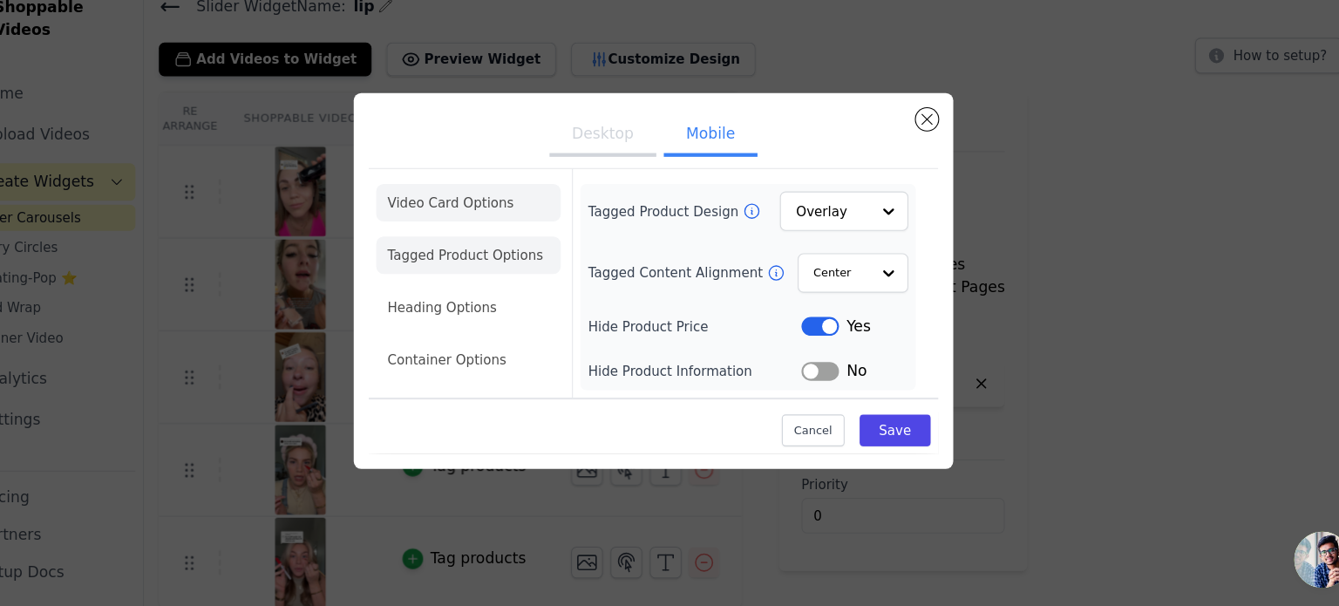
click at [475, 262] on li "Video Card Options" at bounding box center [498, 279] width 172 height 35
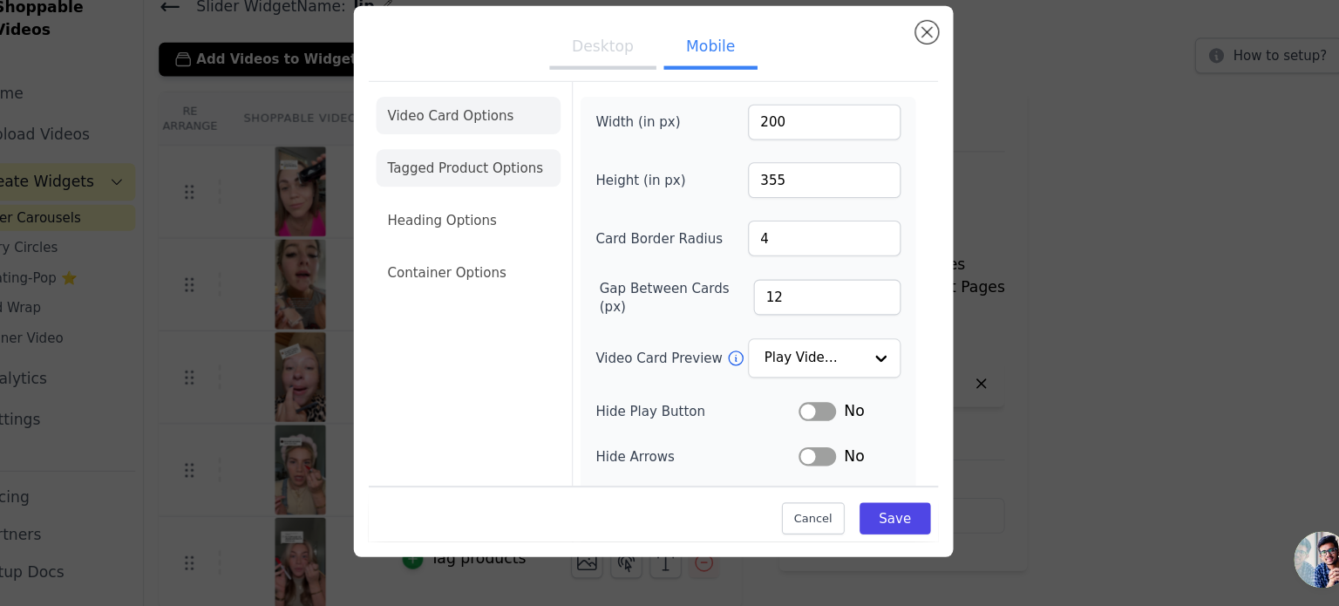
click at [434, 278] on li "Tagged Product Options" at bounding box center [498, 295] width 172 height 35
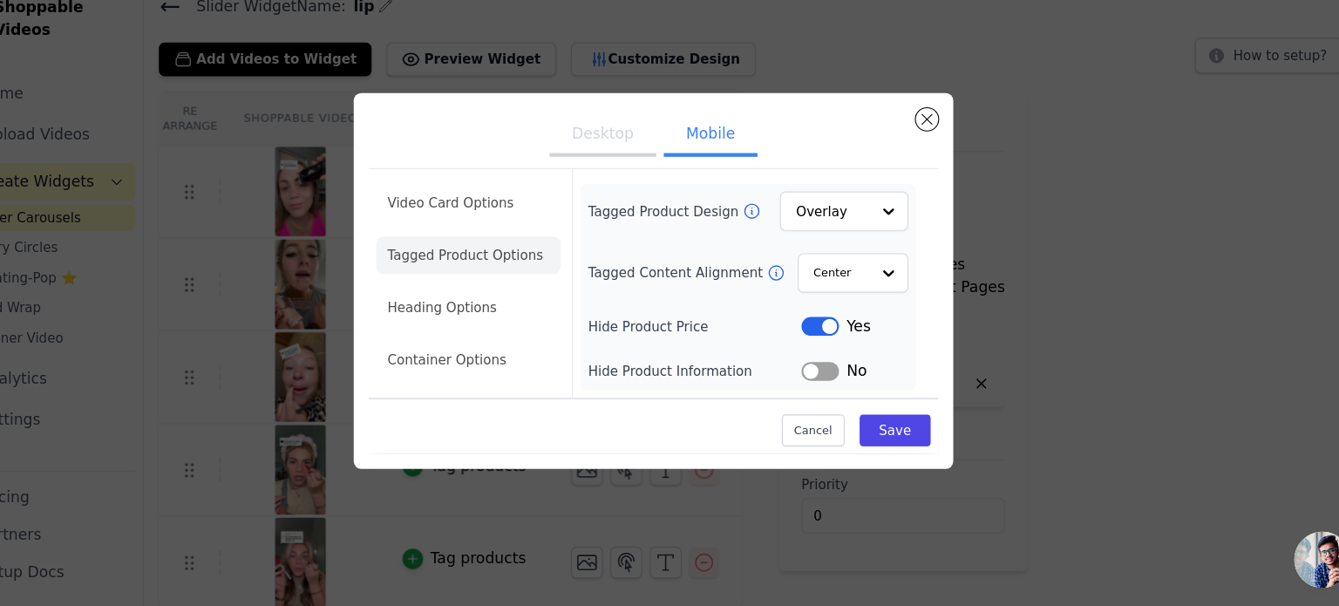
click at [832, 391] on button "Label" at bounding box center [824, 386] width 35 height 17
click at [516, 262] on li "Video Card Options" at bounding box center [498, 279] width 172 height 35
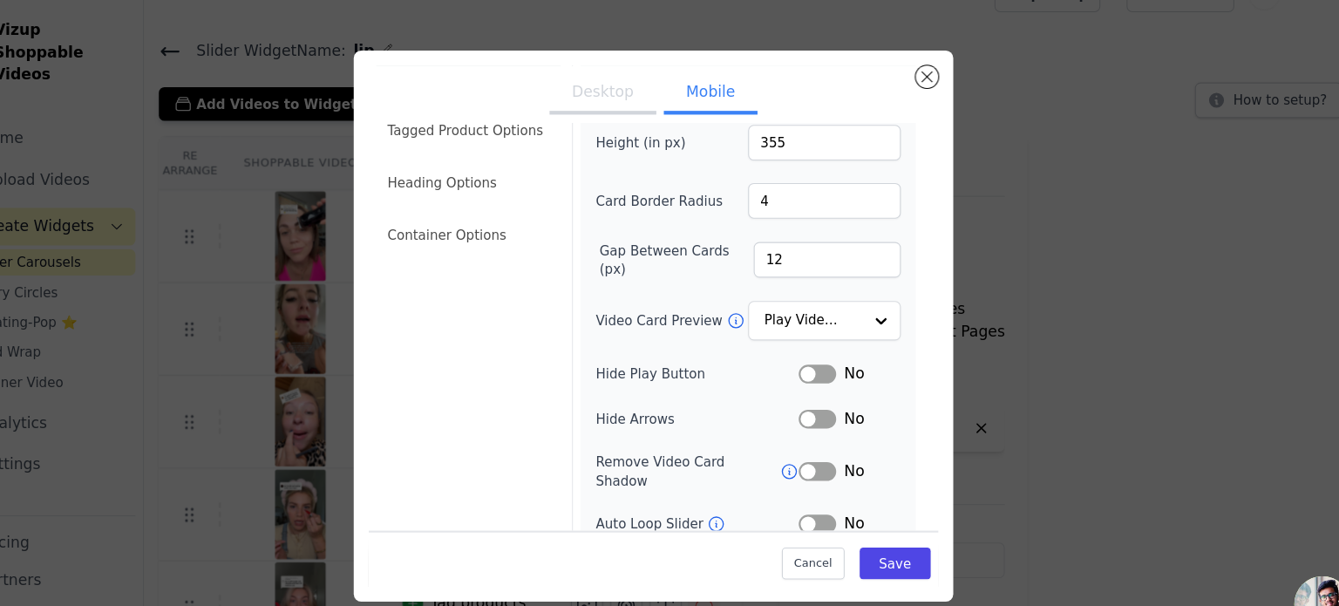
scroll to position [78, 0]
type input "3"
click at [866, 191] on input "3" at bounding box center [829, 185] width 142 height 33
click at [871, 242] on input "11" at bounding box center [831, 240] width 137 height 33
click at [871, 242] on input "10" at bounding box center [831, 240] width 137 height 33
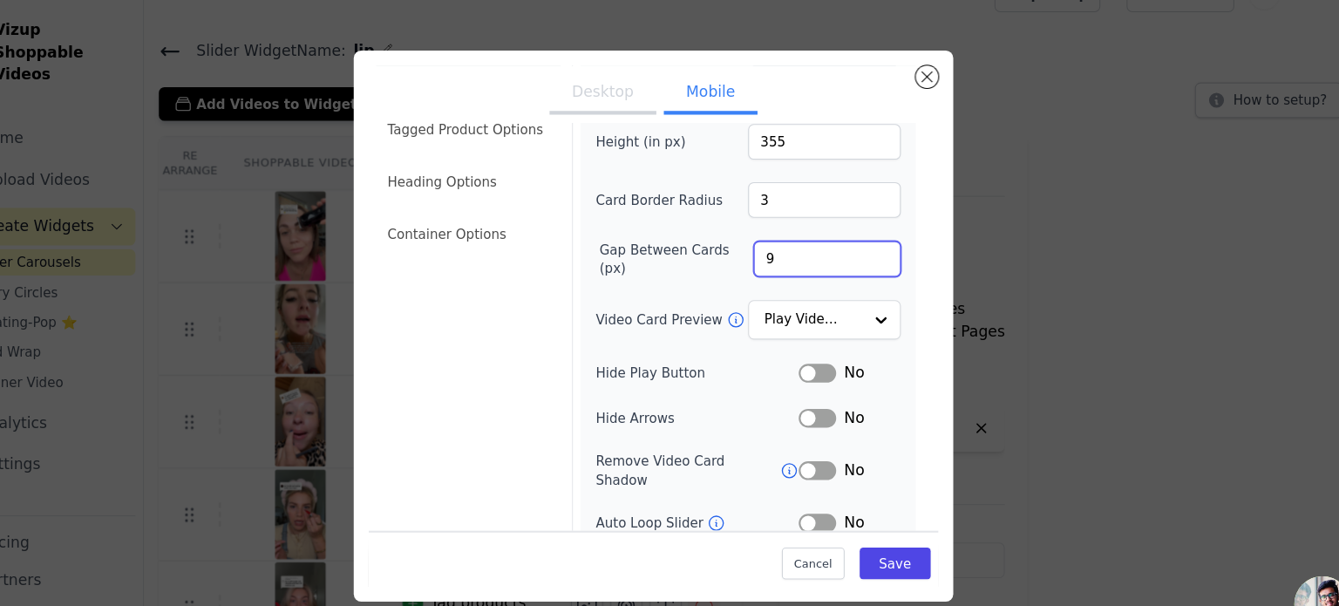
click at [871, 242] on input "9" at bounding box center [831, 240] width 137 height 33
type input "8"
click at [871, 242] on input "8" at bounding box center [831, 240] width 137 height 33
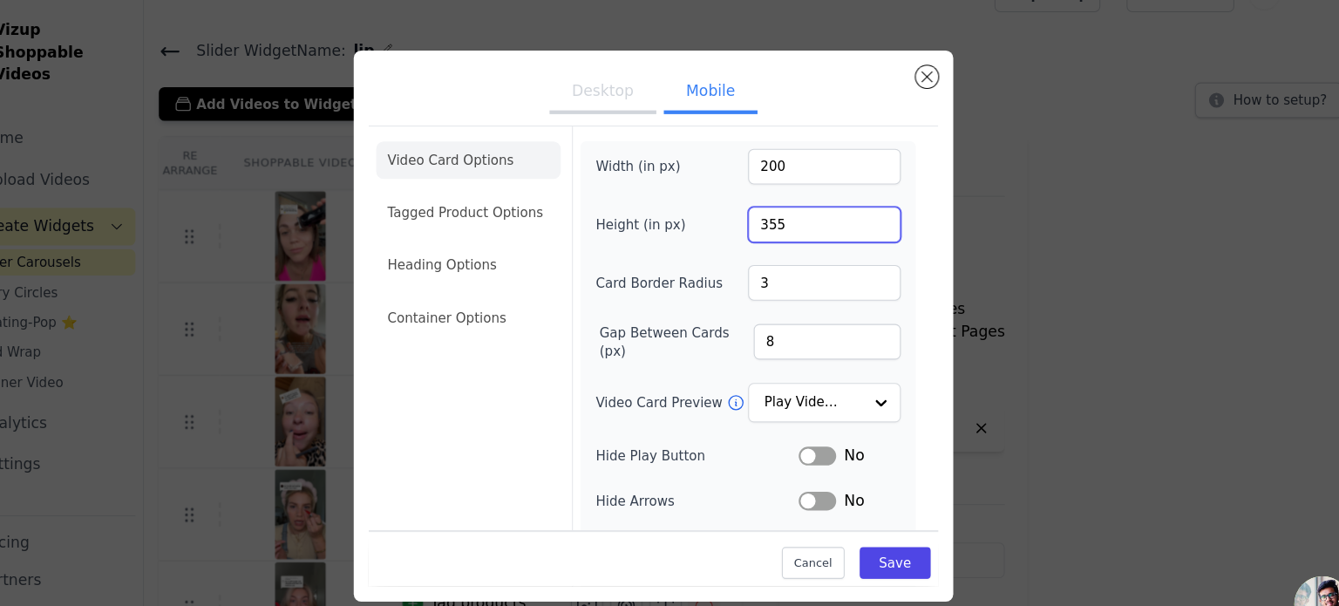
click at [835, 194] on input "355" at bounding box center [829, 209] width 142 height 33
drag, startPoint x: 834, startPoint y: 197, endPoint x: 738, endPoint y: 179, distance: 97.7
click at [738, 179] on div "Width (in px) 200 Height (in px) 355 Card Border Radius 3 Gap Between Cards (px…" at bounding box center [758, 420] width 284 height 562
click at [796, 149] on input "200" at bounding box center [829, 155] width 142 height 33
drag, startPoint x: 794, startPoint y: 154, endPoint x: 710, endPoint y: 156, distance: 84.6
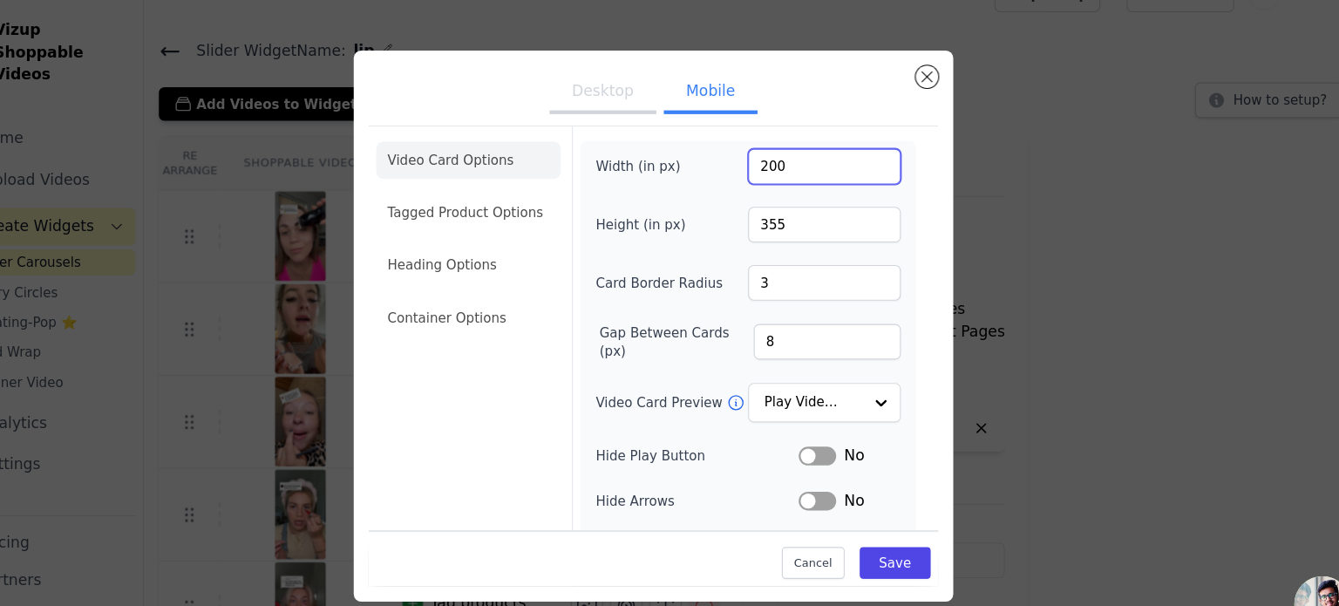
click at [710, 156] on div "Width (in px) 200" at bounding box center [758, 155] width 284 height 33
type input "500"
click at [895, 522] on button "Save" at bounding box center [895, 524] width 66 height 30
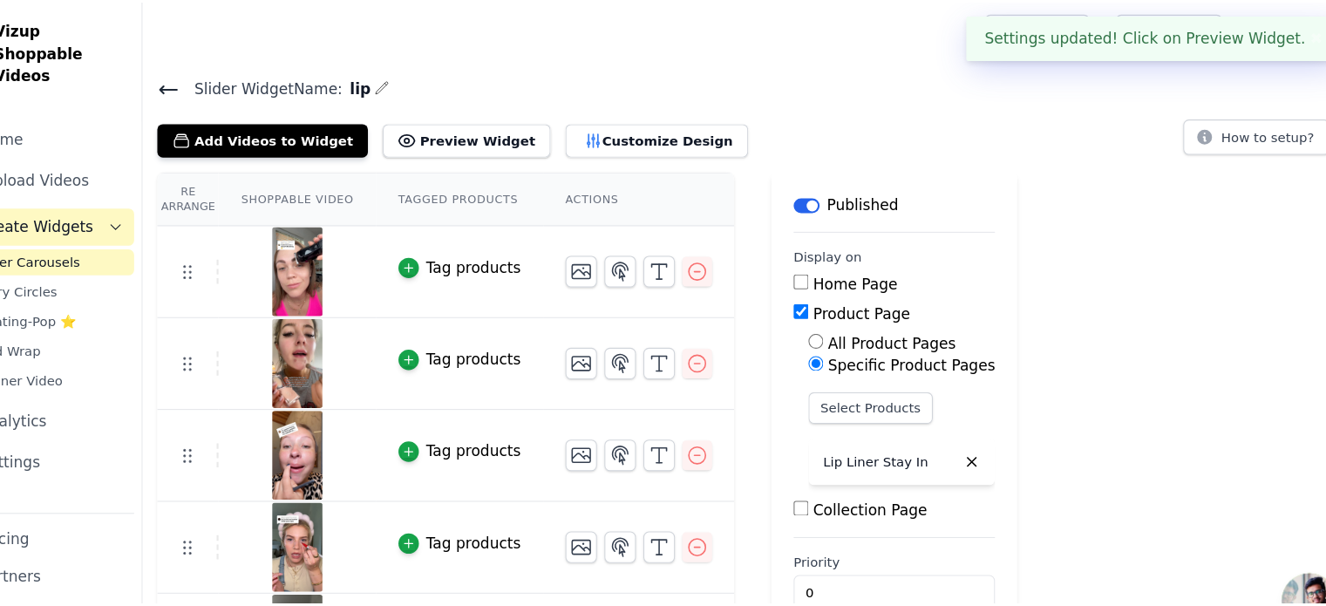
scroll to position [33, 0]
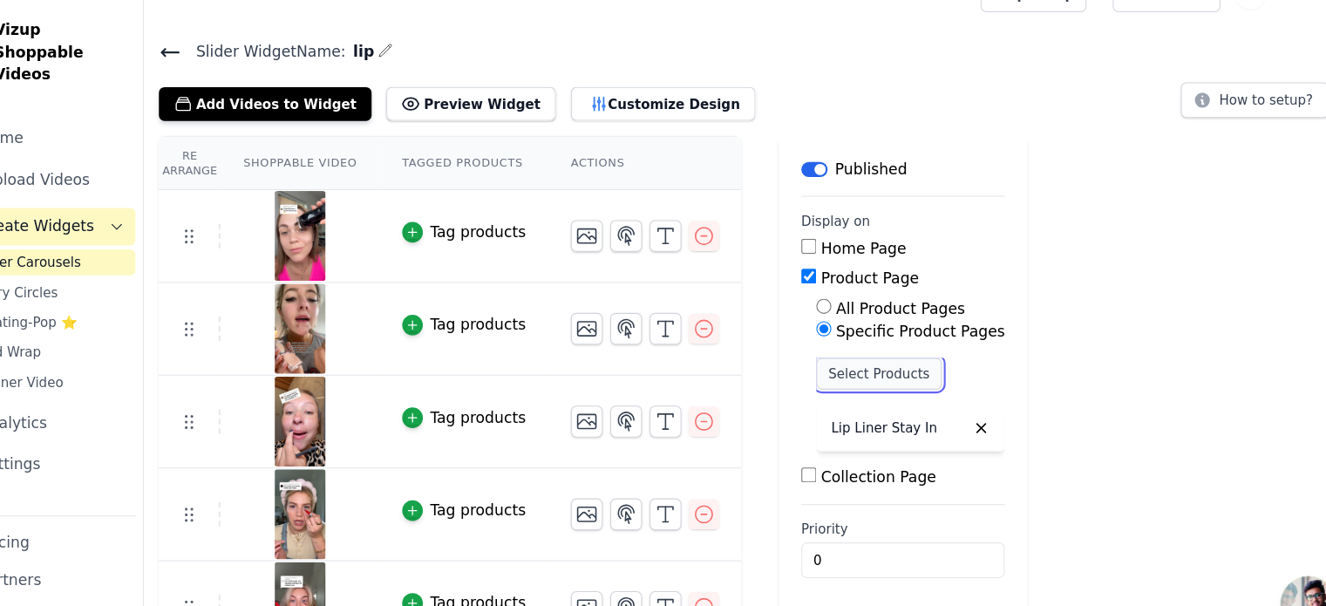
click at [845, 342] on button "Select Products" at bounding box center [879, 348] width 117 height 30
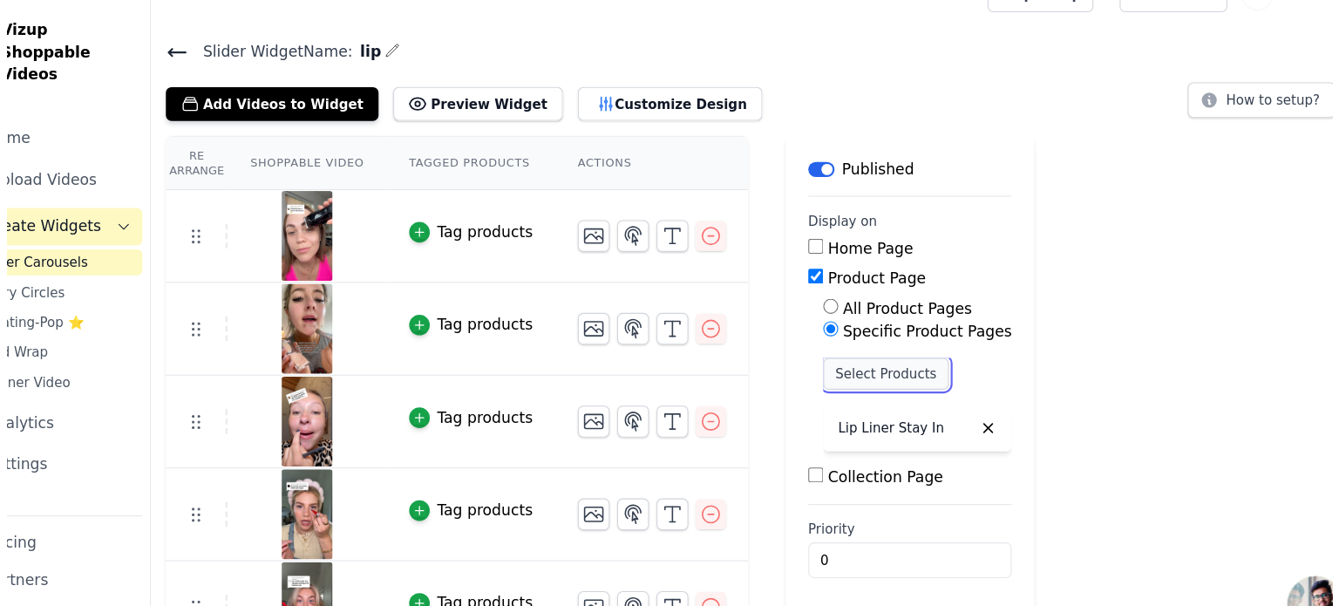
scroll to position [0, 0]
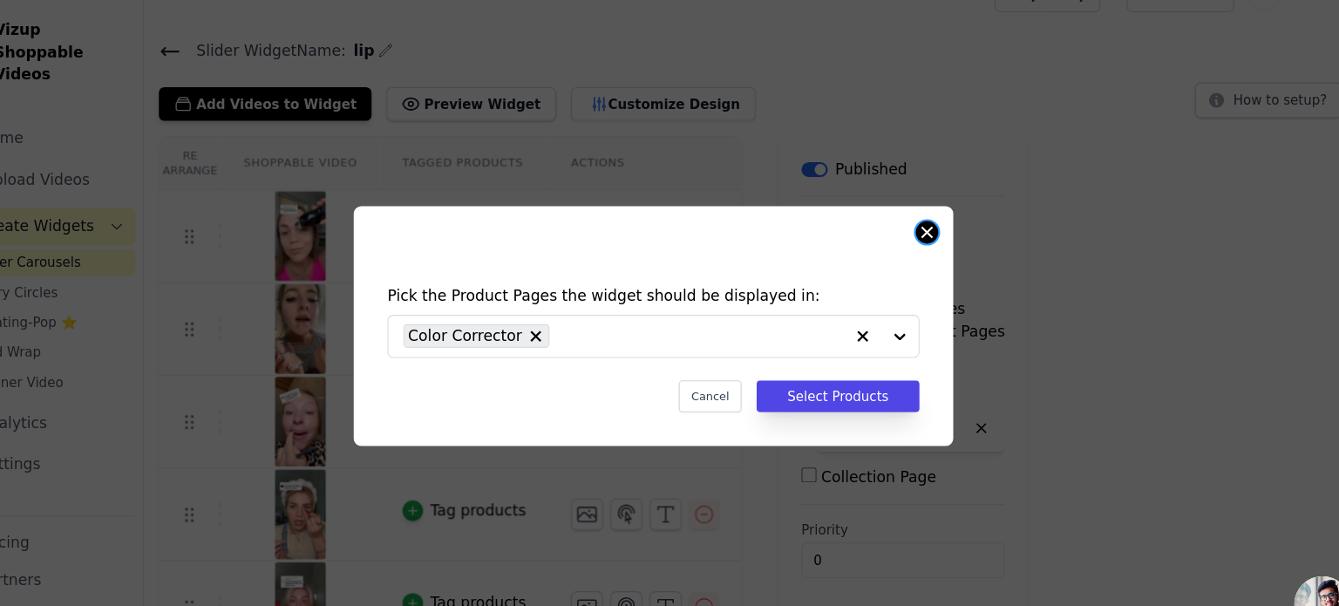
click at [923, 208] on button "Close modal" at bounding box center [924, 216] width 21 height 21
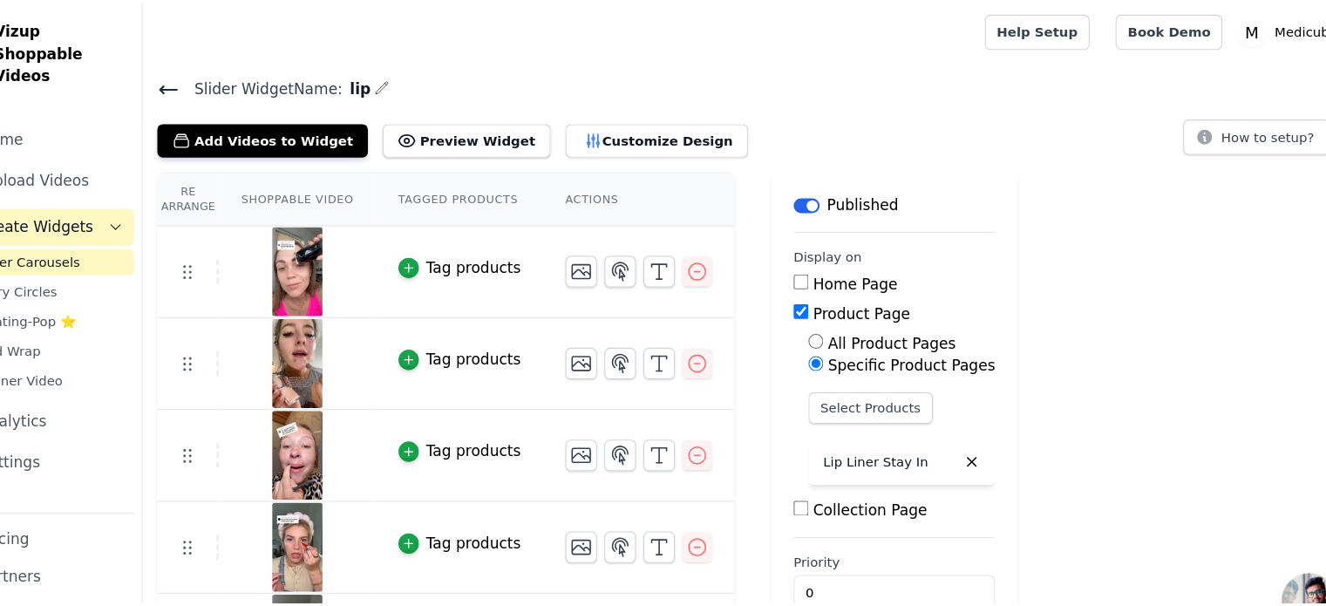
scroll to position [33, 0]
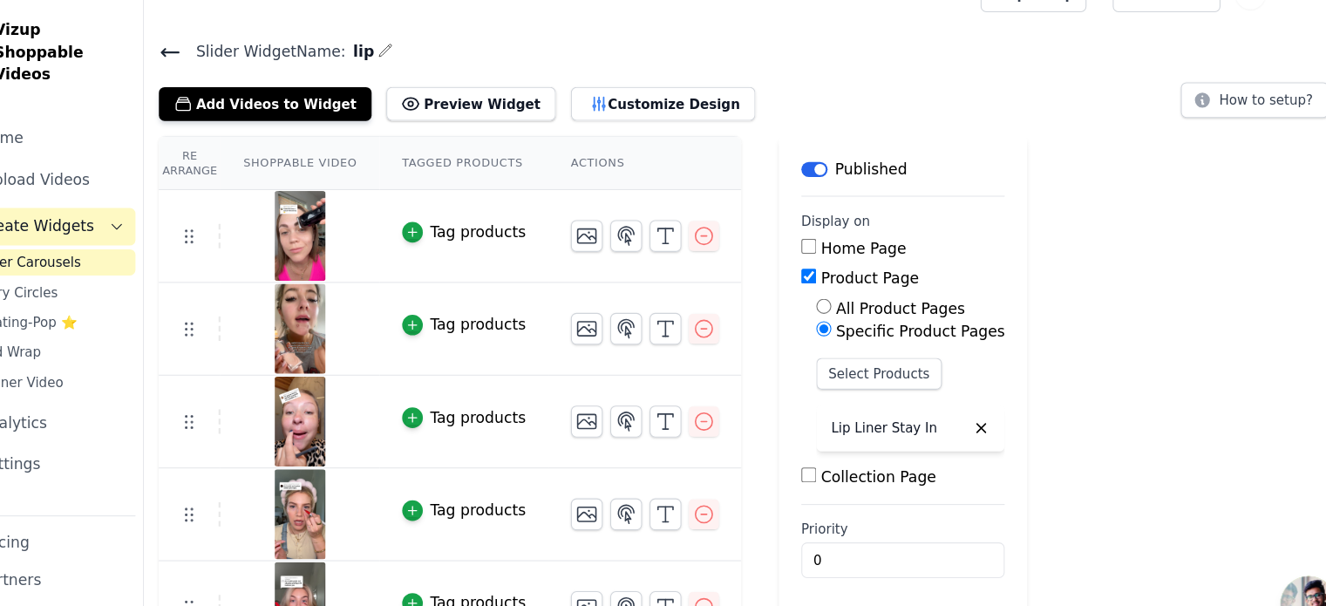
click at [641, 114] on div "Slider Widget Name: lip Add Videos to Widget Preview Widget Customize Design Ho…" at bounding box center [760, 323] width 1131 height 572
click at [641, 107] on button "Customize Design" at bounding box center [679, 96] width 172 height 31
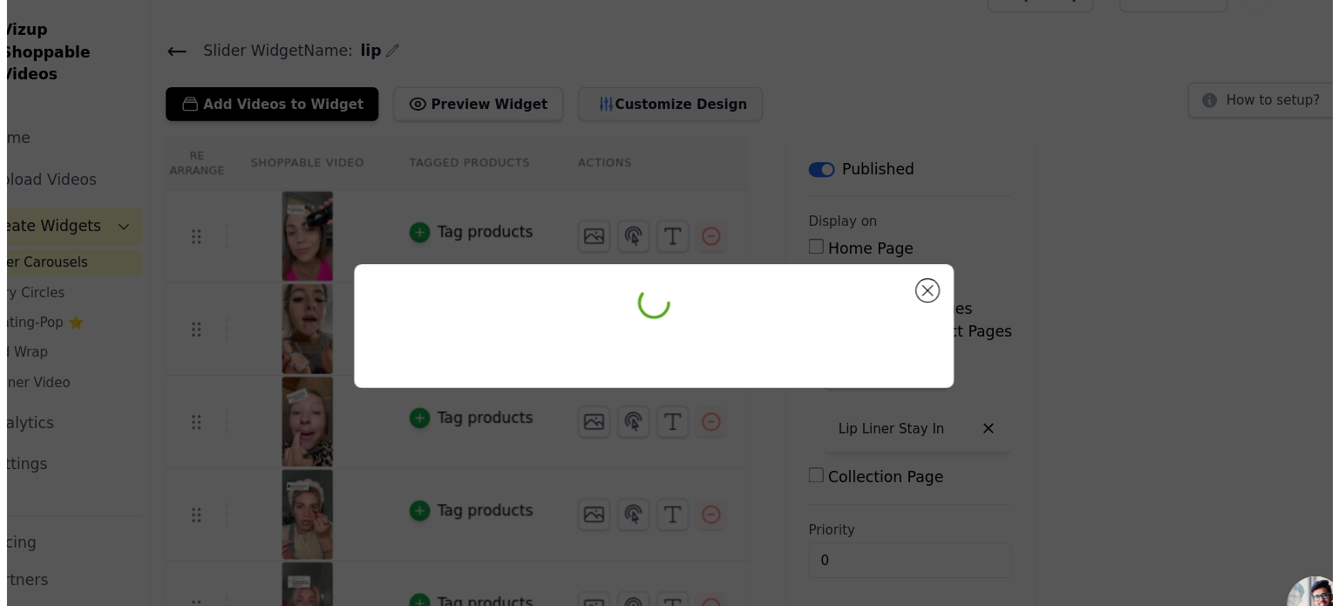
scroll to position [0, 0]
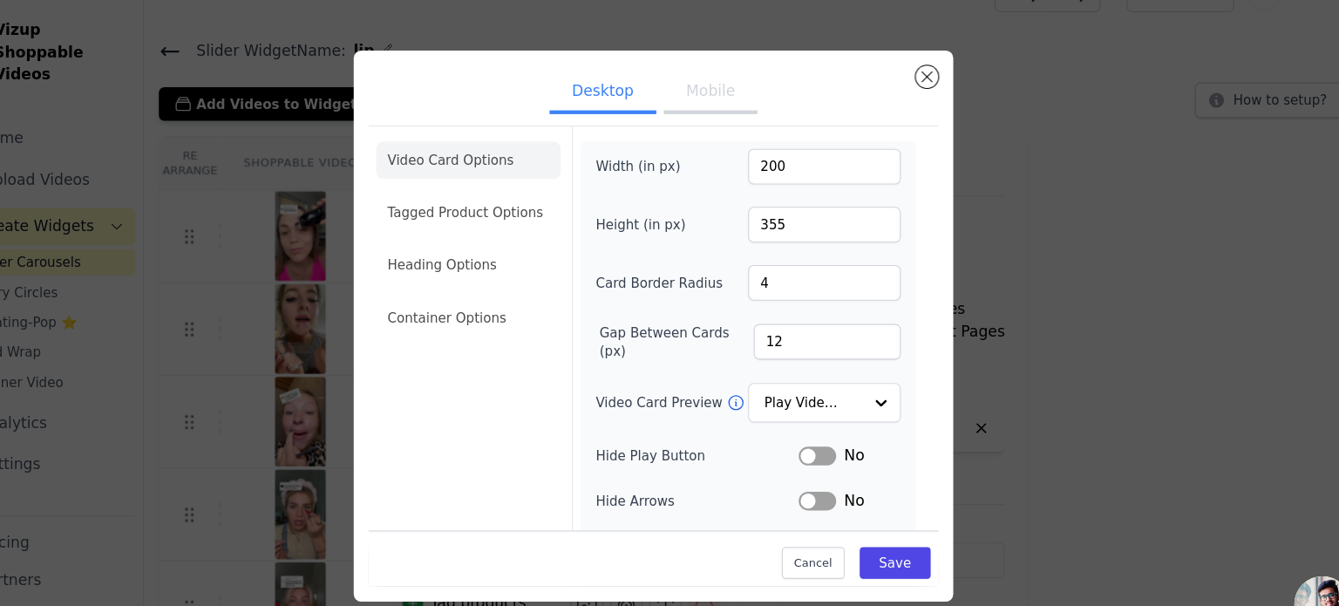
click at [724, 87] on button "Mobile" at bounding box center [722, 87] width 87 height 38
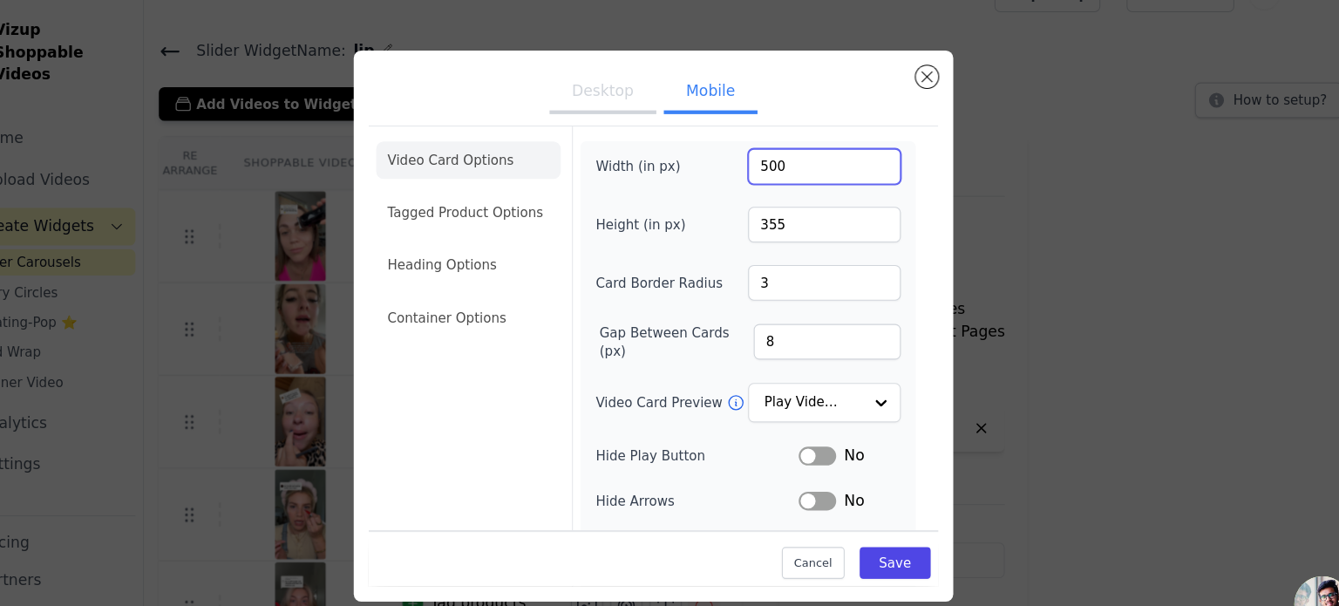
click at [791, 149] on input "500" at bounding box center [829, 155] width 142 height 33
drag, startPoint x: 791, startPoint y: 157, endPoint x: 726, endPoint y: 146, distance: 66.2
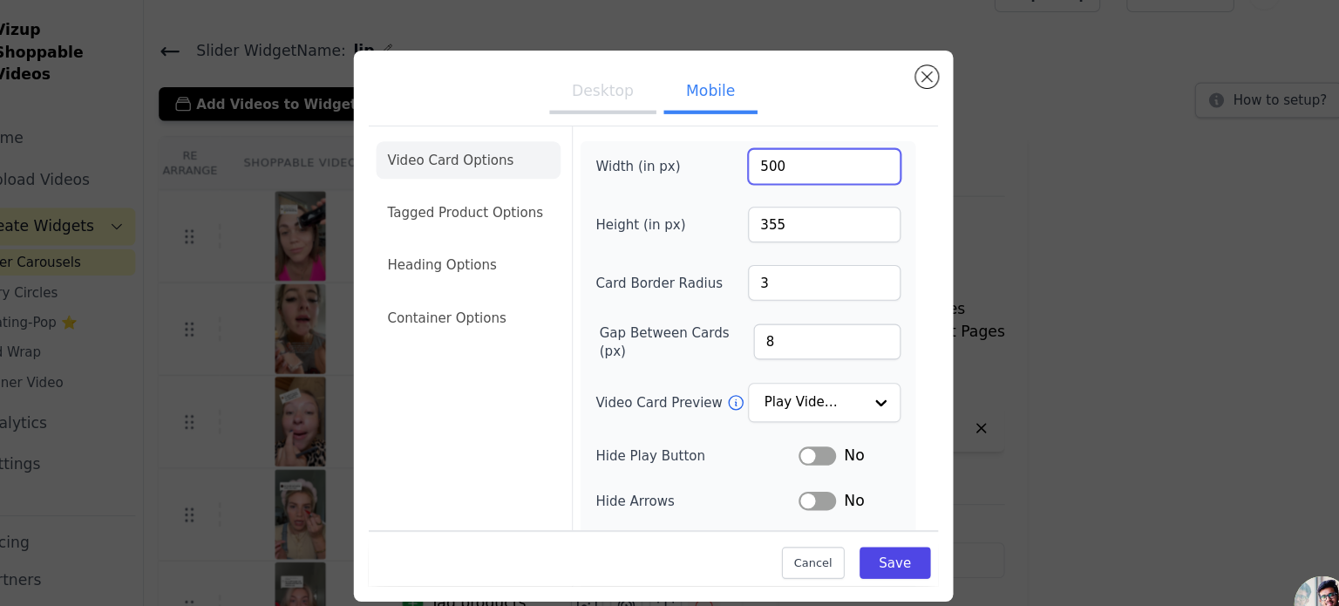
click at [726, 146] on div "Width (in px) 500" at bounding box center [758, 155] width 284 height 33
type input "335"
click at [875, 562] on div "Desktop Mobile Video Card Options Tagged Product Options Heading Options Contai…" at bounding box center [670, 303] width 1284 height 569
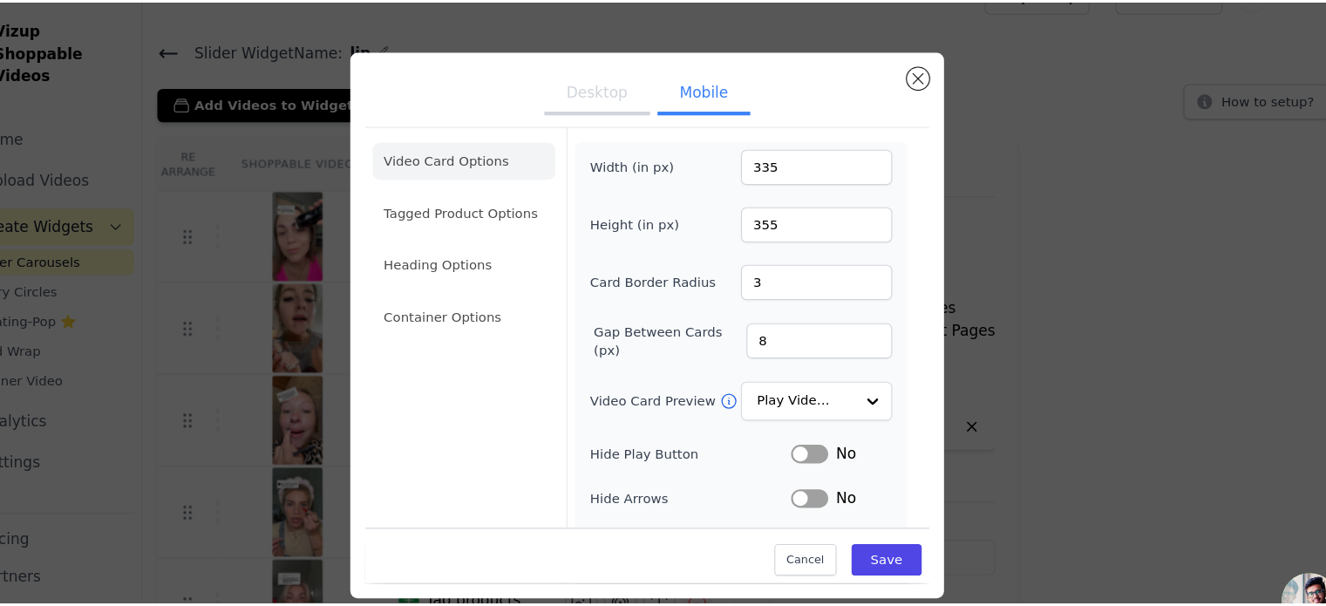
scroll to position [33, 0]
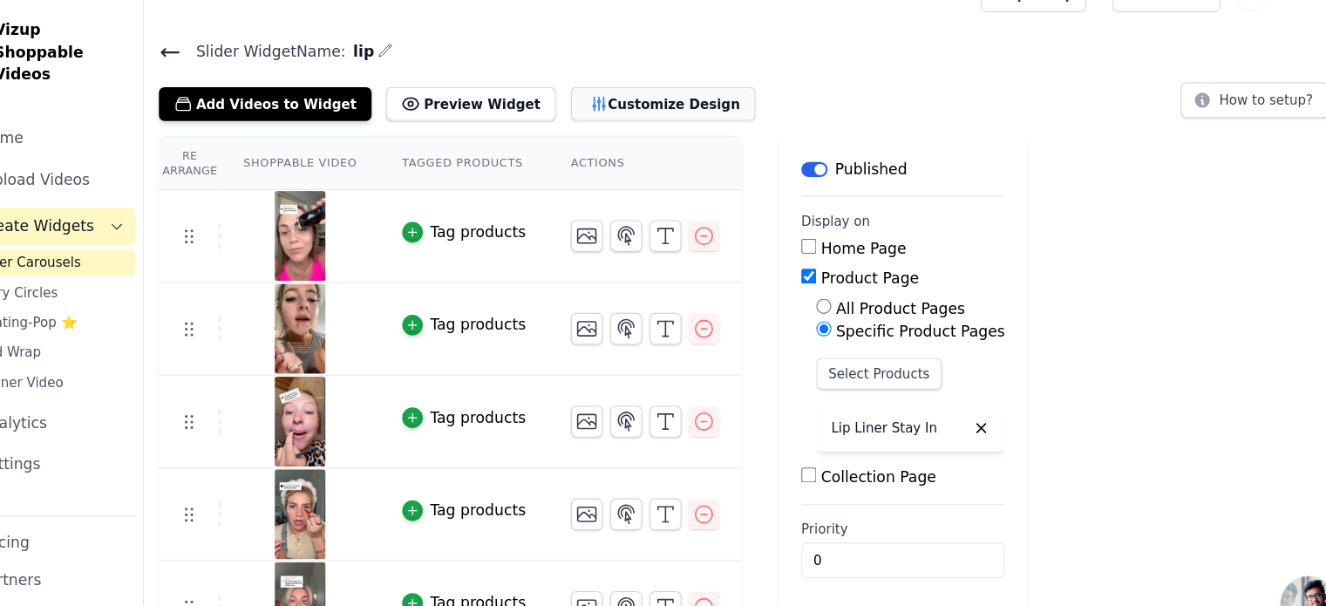
click at [669, 109] on button "Customize Design" at bounding box center [679, 96] width 172 height 31
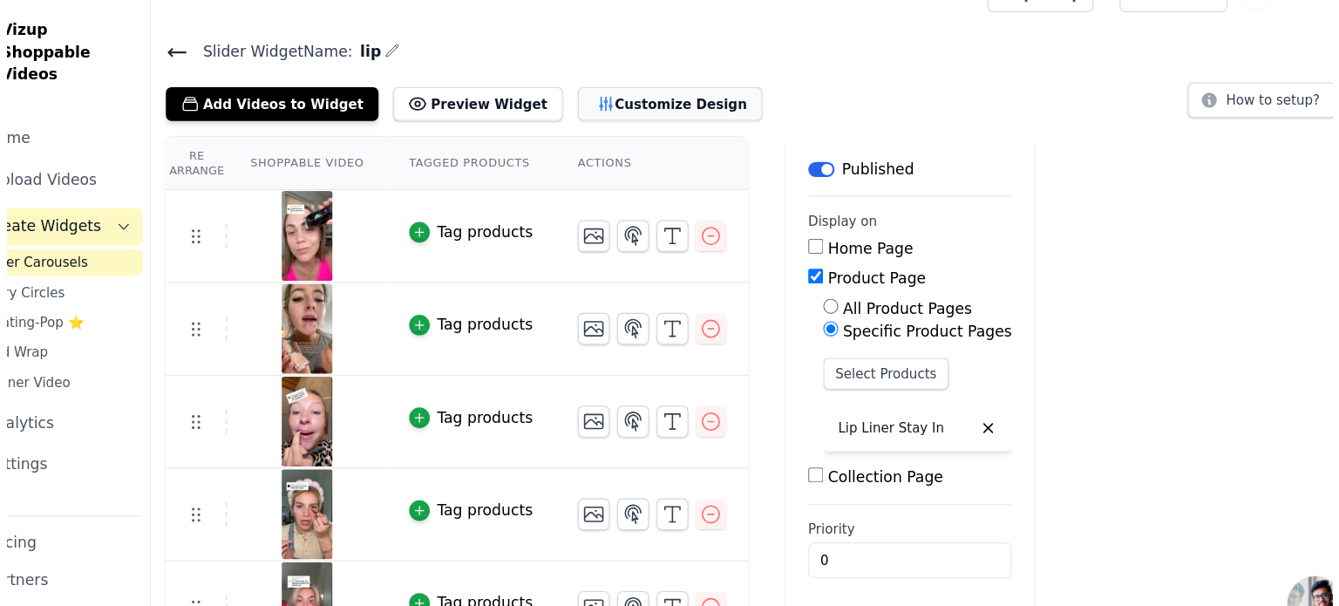
scroll to position [0, 0]
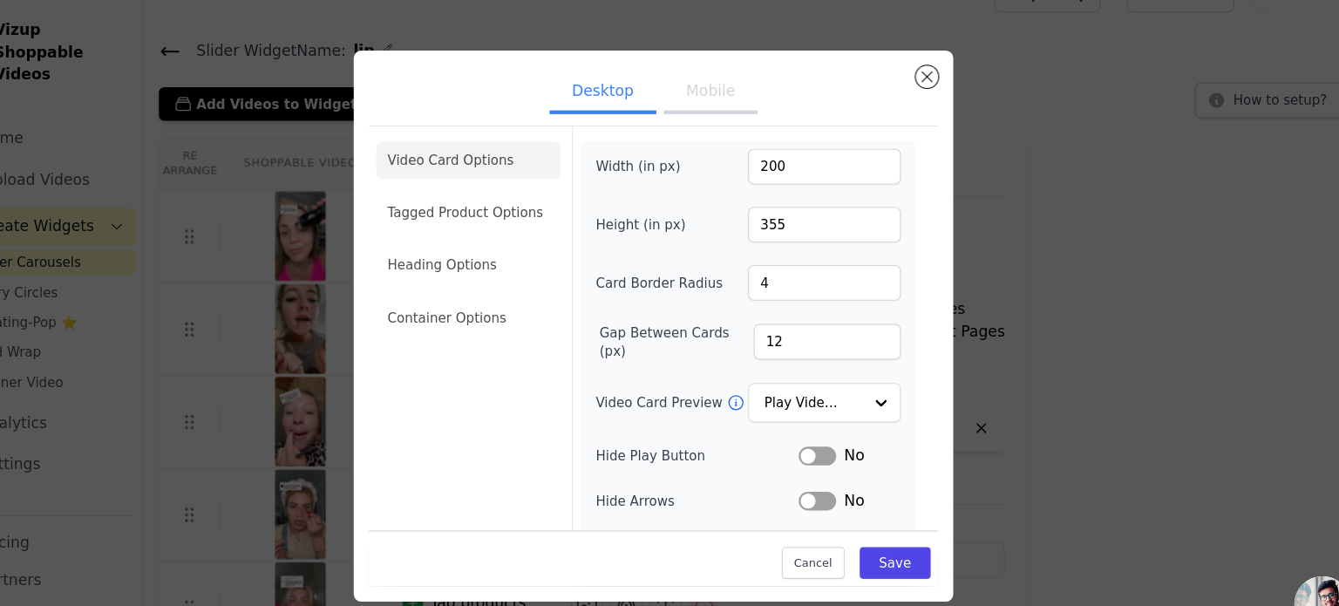
click at [685, 92] on button "Mobile" at bounding box center [722, 87] width 87 height 38
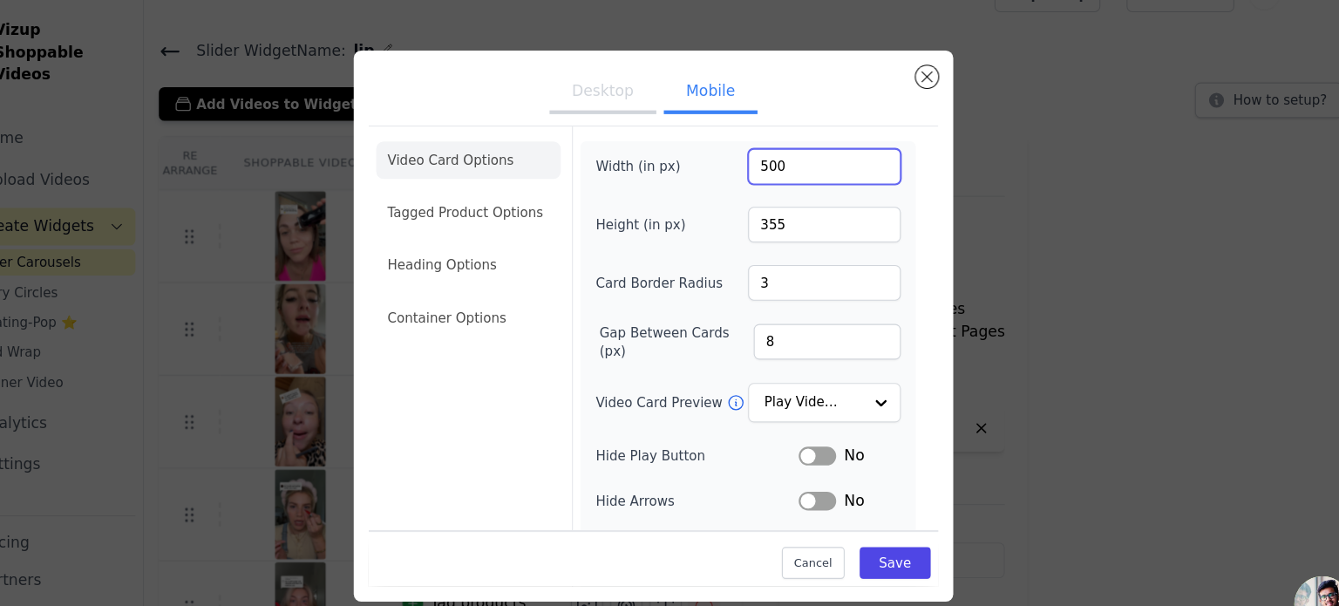
click at [766, 156] on input "500" at bounding box center [829, 155] width 142 height 33
type input "390"
click at [872, 521] on button "Save" at bounding box center [895, 524] width 66 height 30
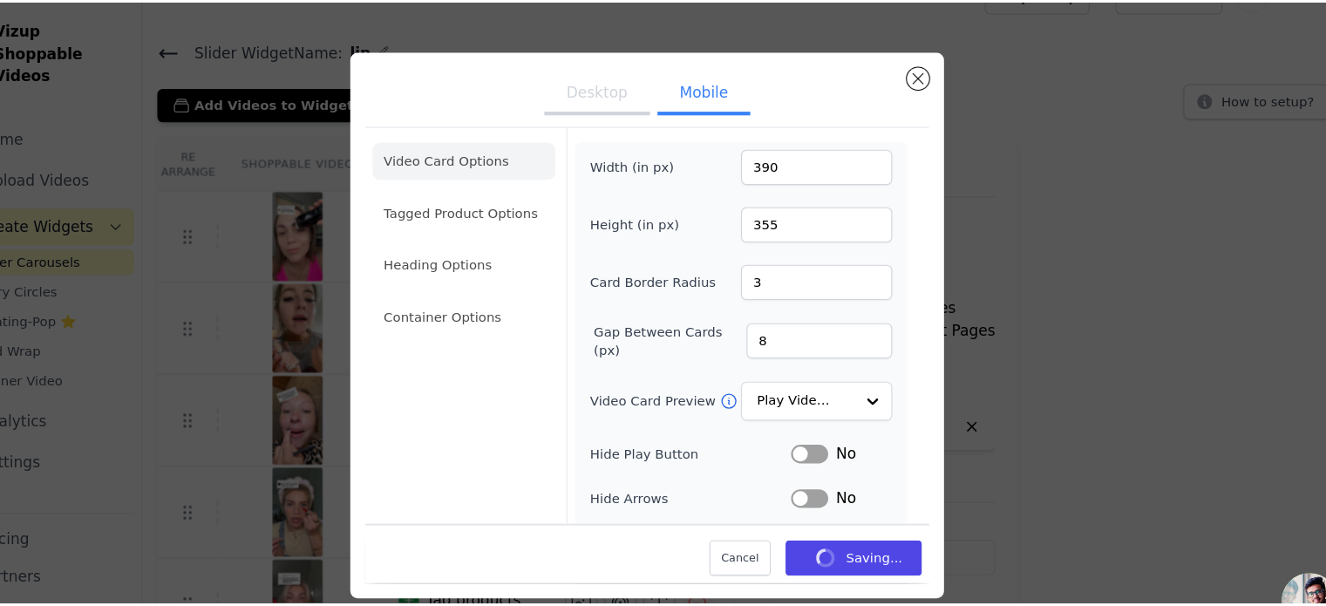
scroll to position [33, 0]
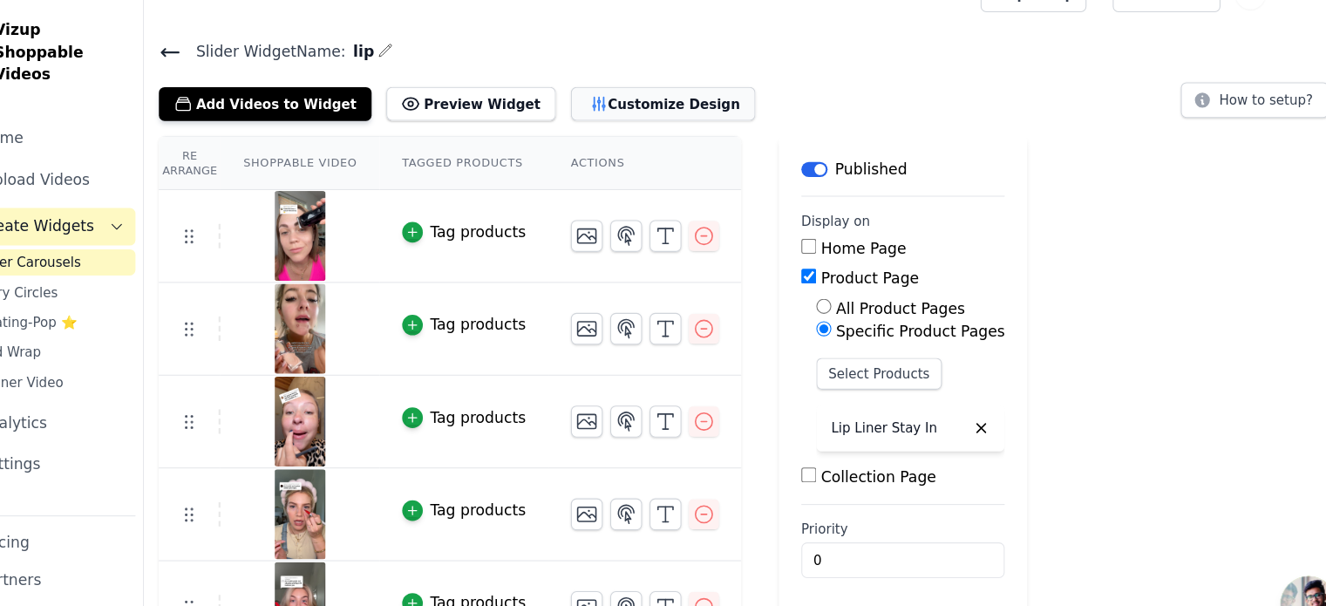
click at [625, 91] on button "Customize Design" at bounding box center [679, 96] width 172 height 31
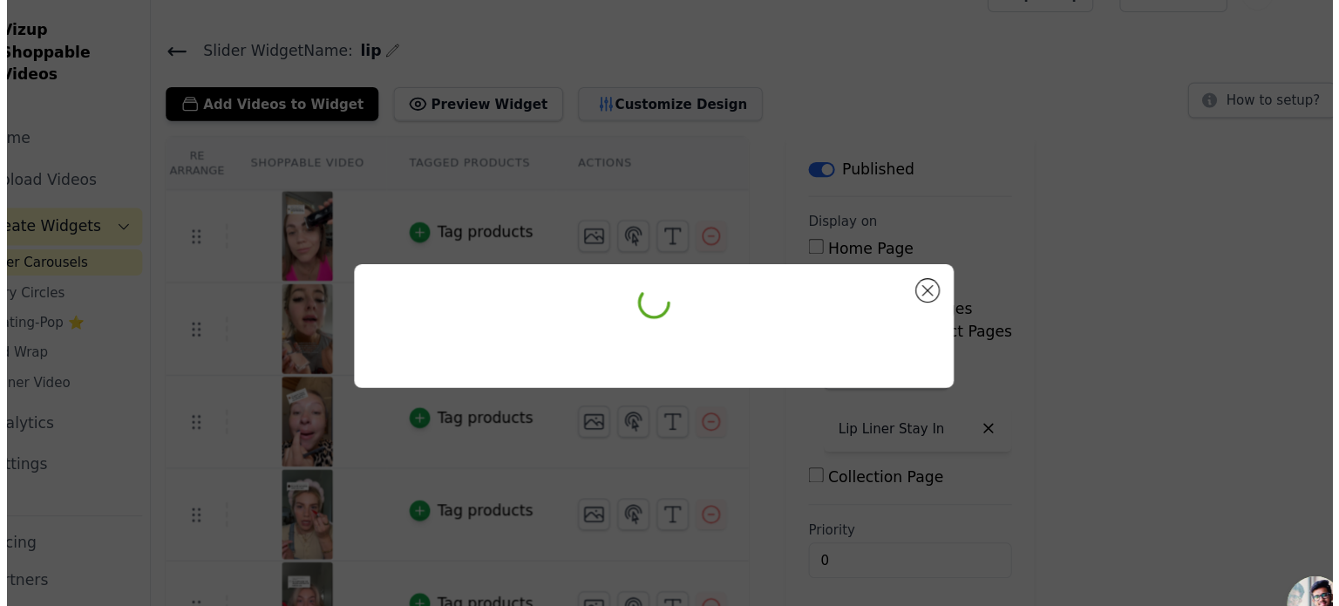
scroll to position [0, 0]
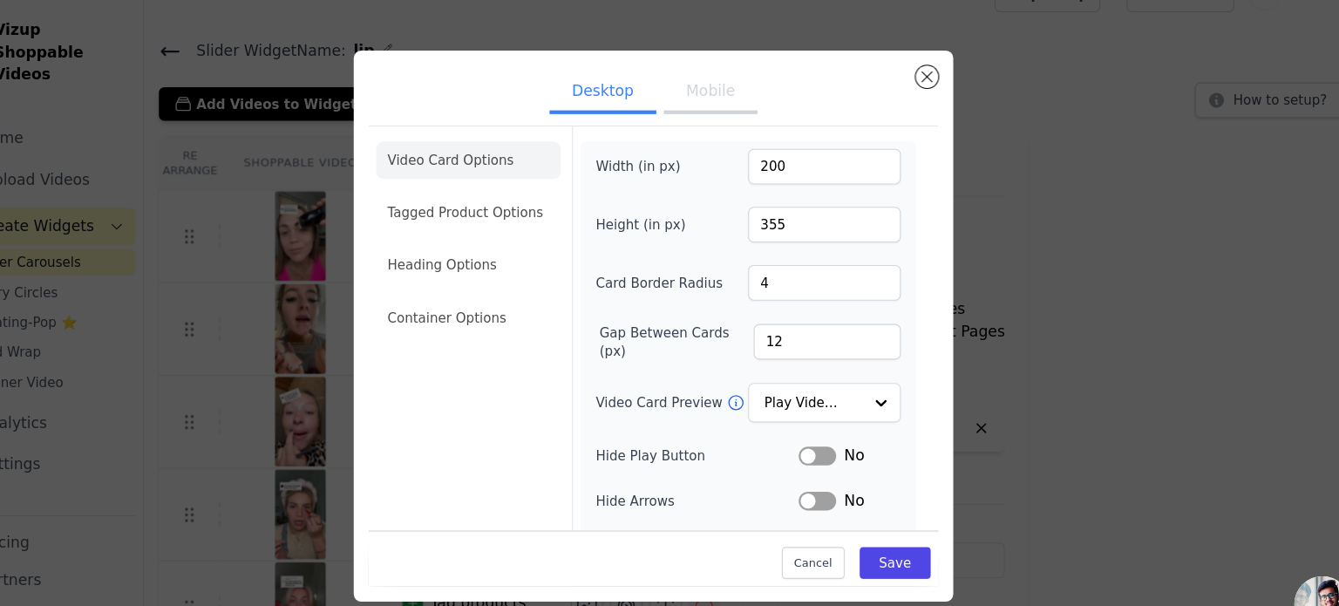
click at [724, 115] on div "Video Card Options Tagged Product Options Heading Options Container Options Wid…" at bounding box center [670, 418] width 530 height 611
click at [723, 103] on button "Mobile" at bounding box center [722, 87] width 87 height 38
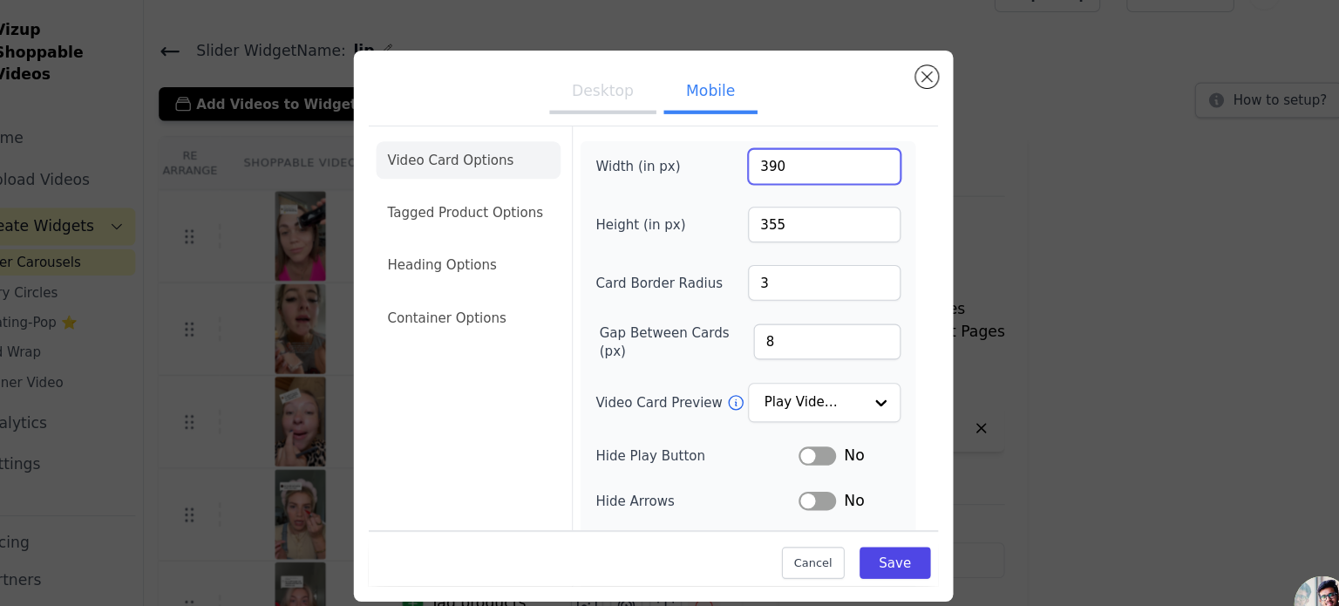
click at [778, 152] on input "390" at bounding box center [829, 155] width 142 height 33
type input "290"
click at [882, 539] on div "Cancel Save" at bounding box center [670, 520] width 530 height 52
click at [880, 528] on button "Save" at bounding box center [895, 524] width 66 height 30
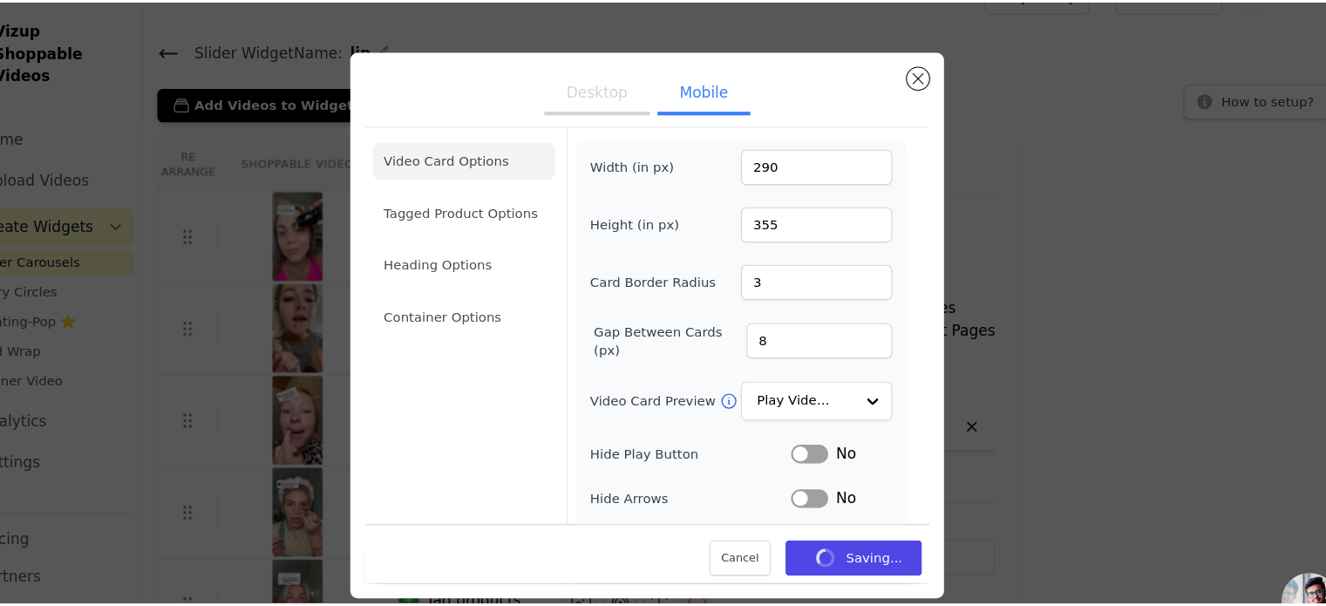
scroll to position [33, 0]
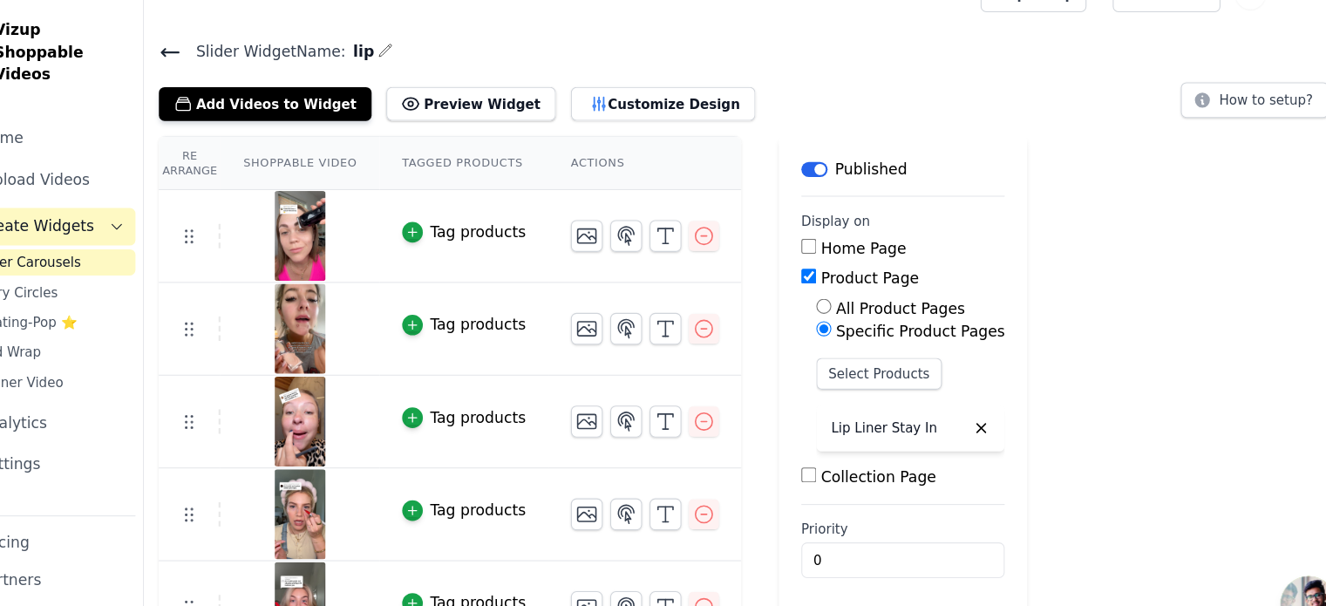
click at [594, 114] on div "Slider Widget Name: lip Add Videos to Widget Preview Widget Customize Design Ho…" at bounding box center [760, 323] width 1131 height 572
click at [596, 104] on button "Customize Design" at bounding box center [679, 96] width 172 height 31
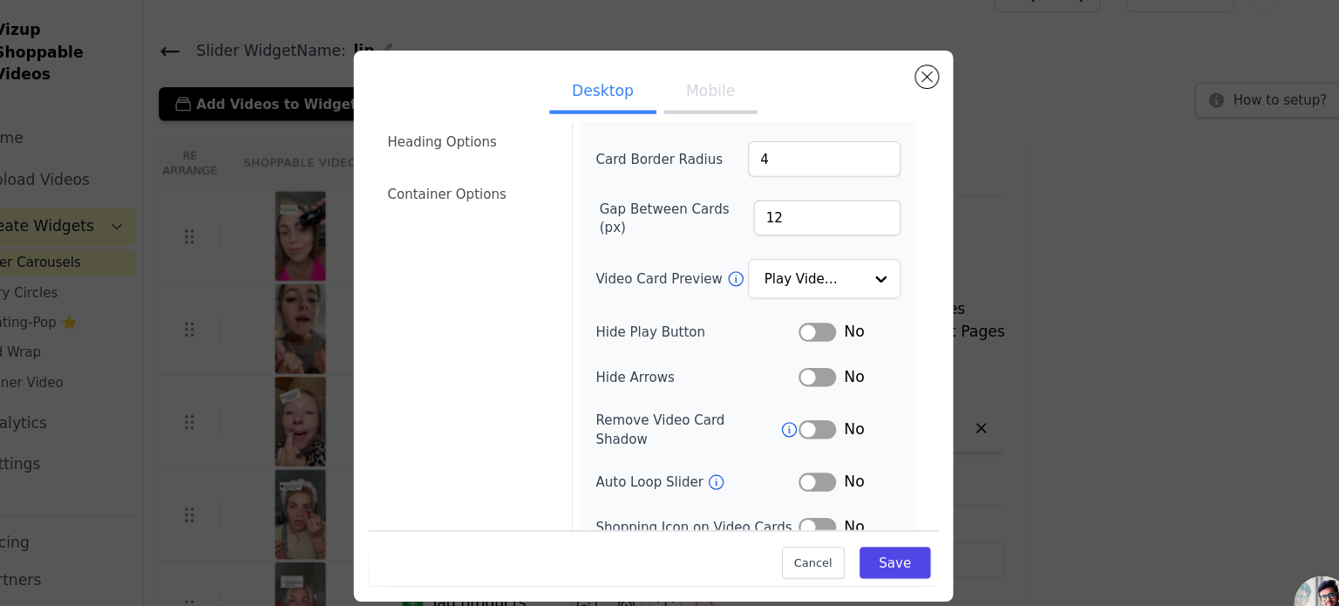
scroll to position [160, 0]
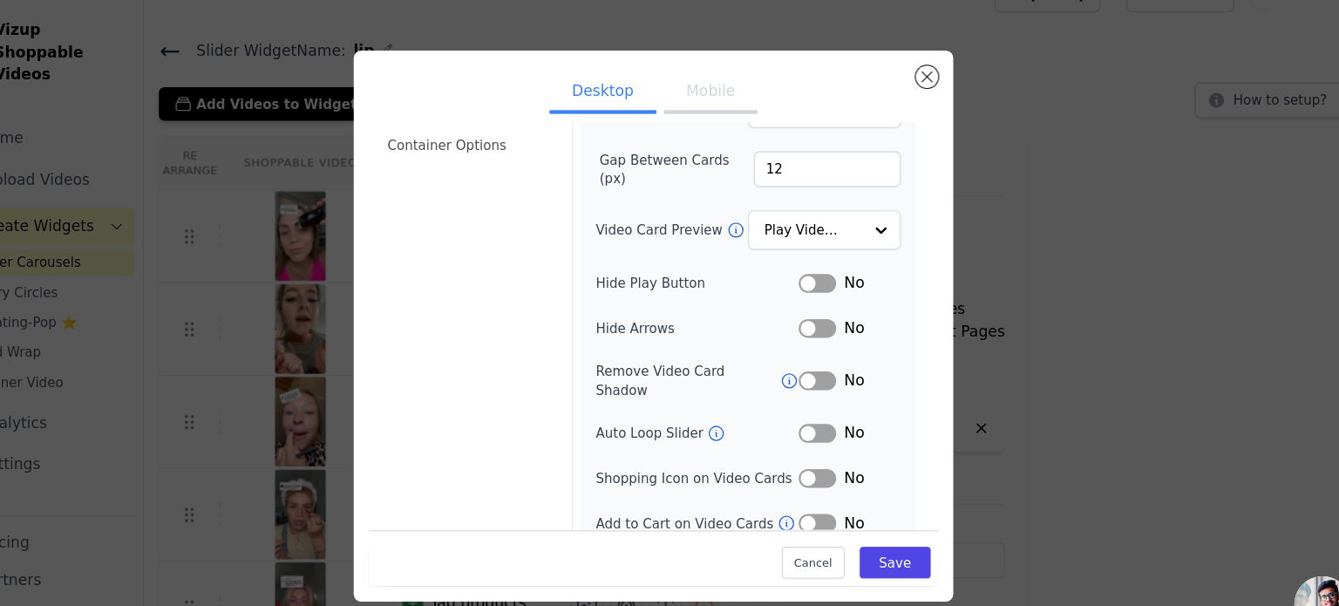
click at [805, 301] on button "Label" at bounding box center [822, 305] width 35 height 17
click at [814, 256] on button "Label" at bounding box center [822, 264] width 35 height 17
click at [808, 346] on button "Label" at bounding box center [822, 354] width 35 height 17
click at [816, 395] on button "Label" at bounding box center [822, 403] width 35 height 17
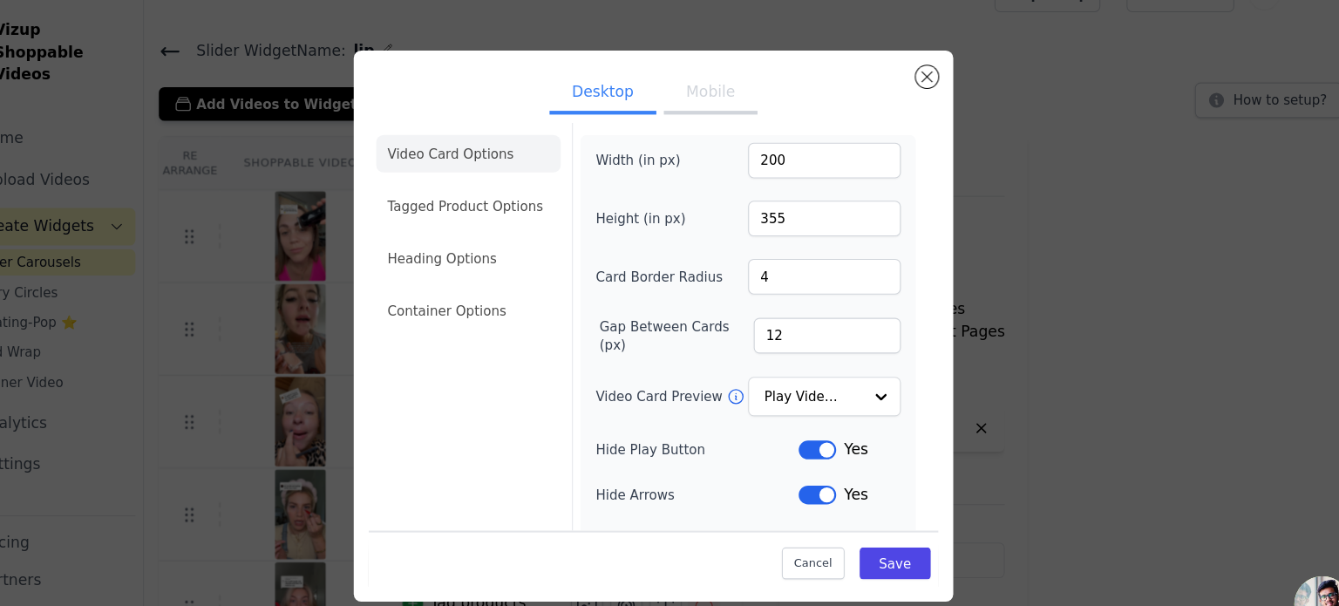
scroll to position [0, 0]
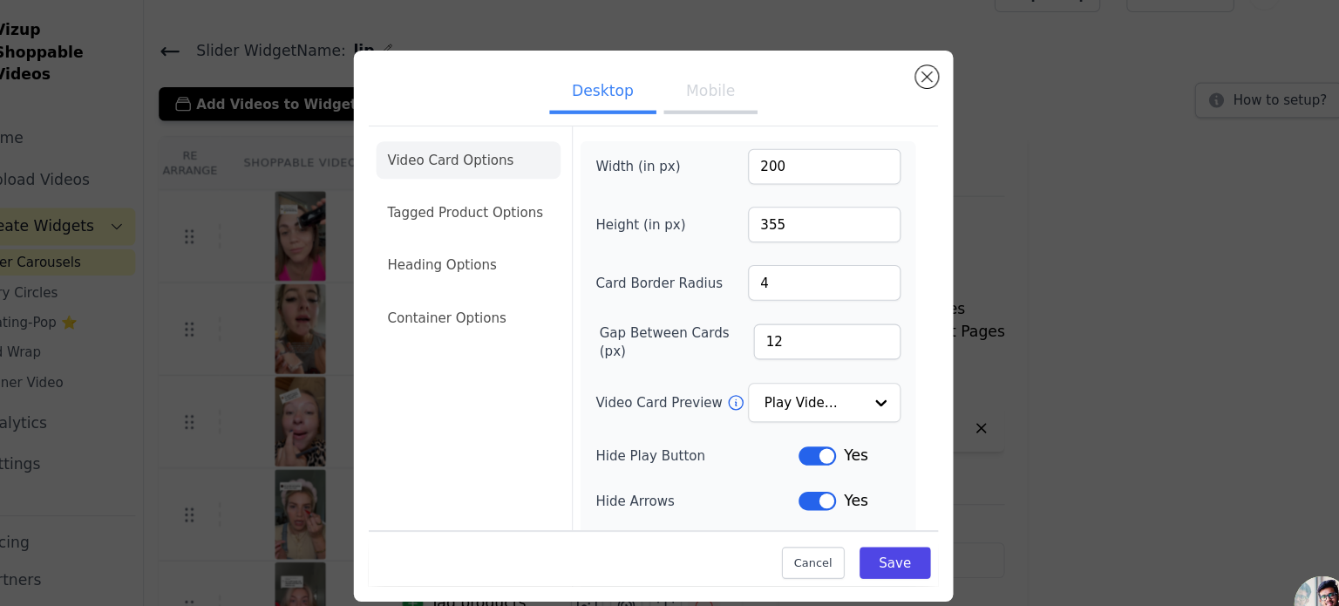
click at [711, 85] on button "Mobile" at bounding box center [722, 87] width 87 height 38
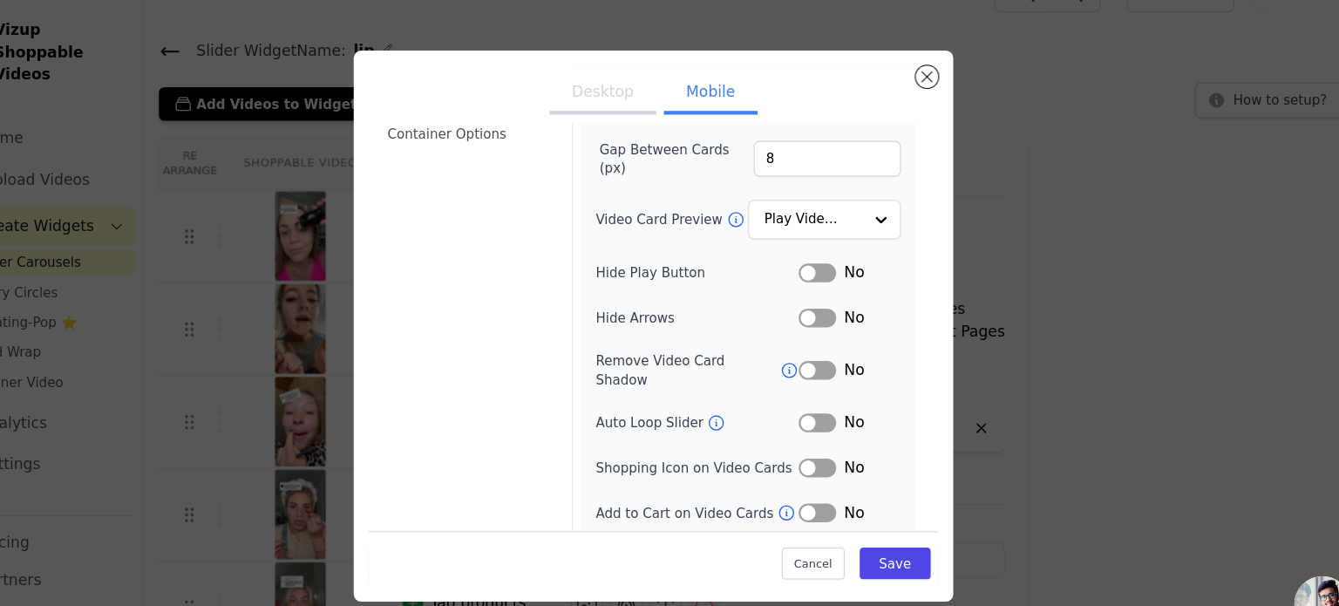
scroll to position [172, 0]
click at [805, 253] on button "Label" at bounding box center [822, 252] width 35 height 17
click at [811, 293] on button "Label" at bounding box center [822, 294] width 35 height 17
click at [814, 335] on button "Label" at bounding box center [822, 343] width 35 height 17
click at [811, 384] on button "Label" at bounding box center [822, 392] width 35 height 17
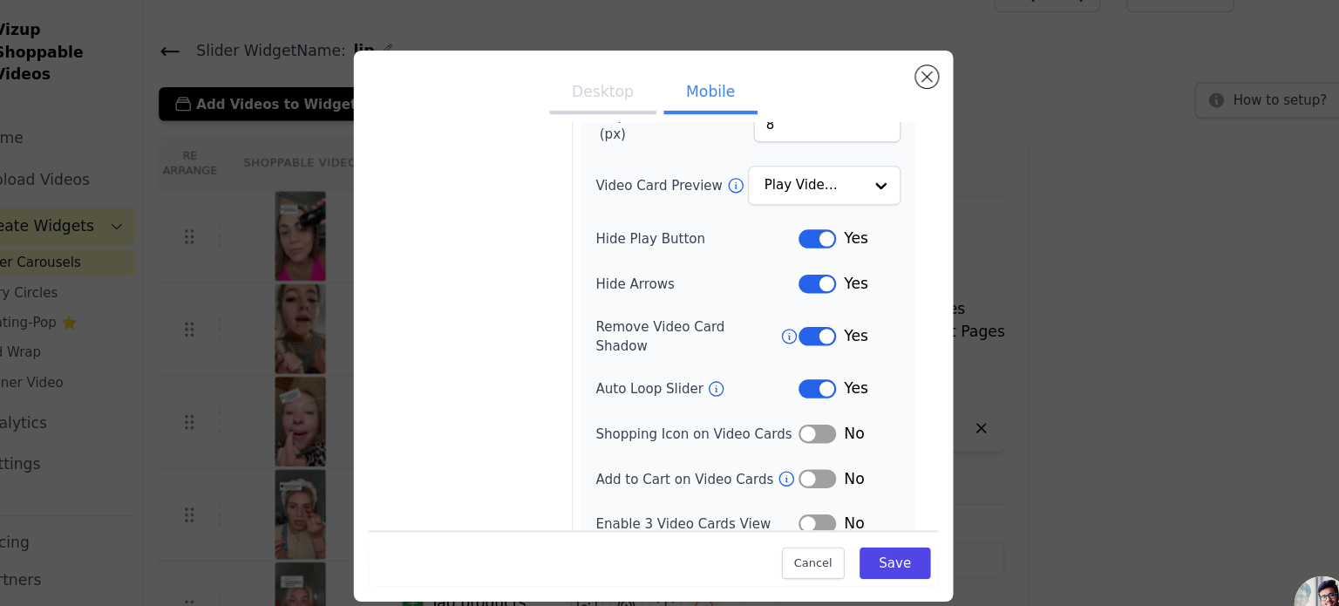
scroll to position [0, 0]
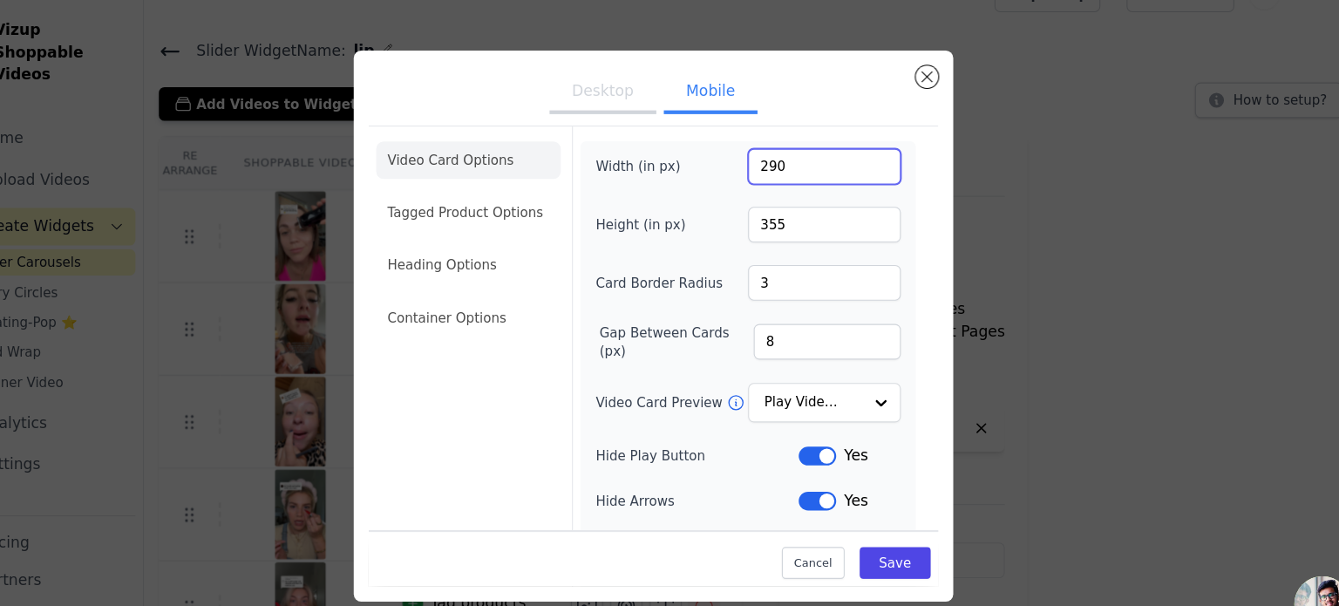
click at [764, 147] on input "290" at bounding box center [829, 155] width 142 height 33
type input "220"
click at [876, 521] on button "Save" at bounding box center [895, 524] width 66 height 30
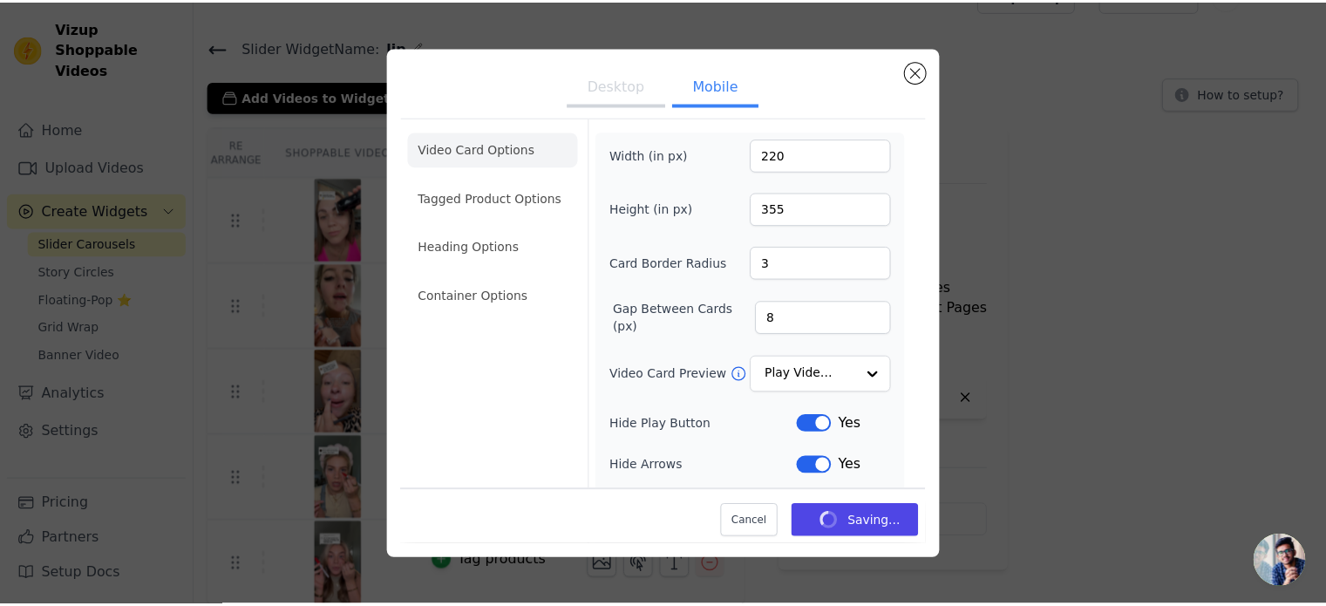
scroll to position [33, 0]
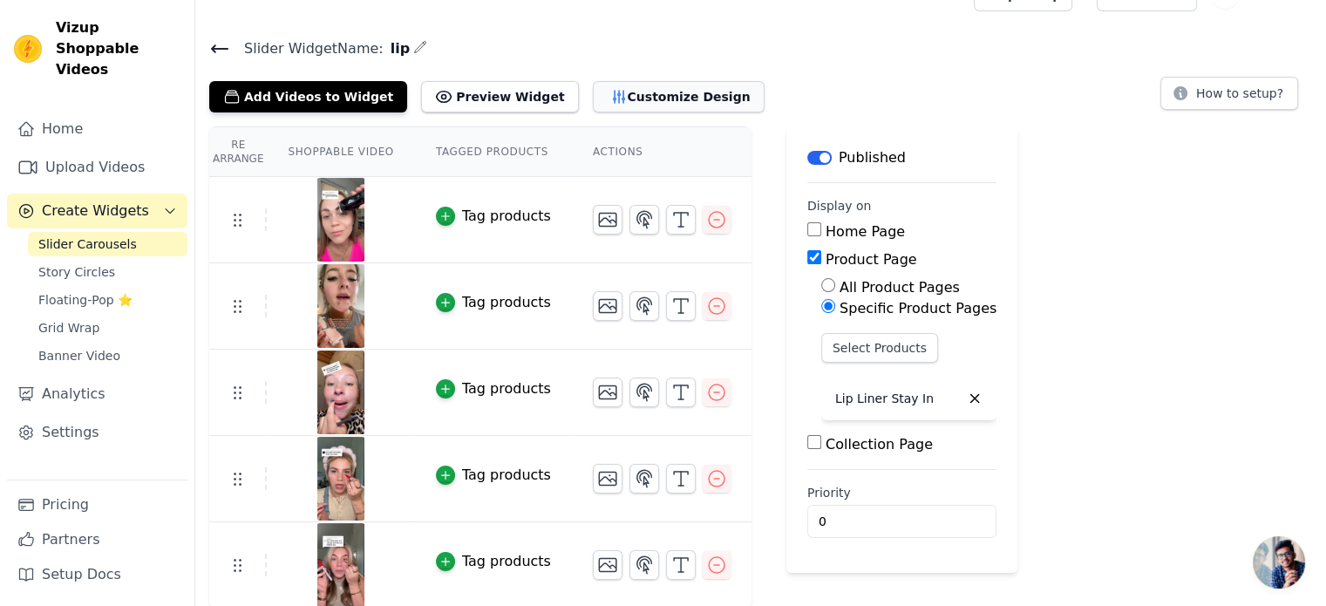
click at [613, 91] on icon "button" at bounding box center [618, 97] width 11 height 12
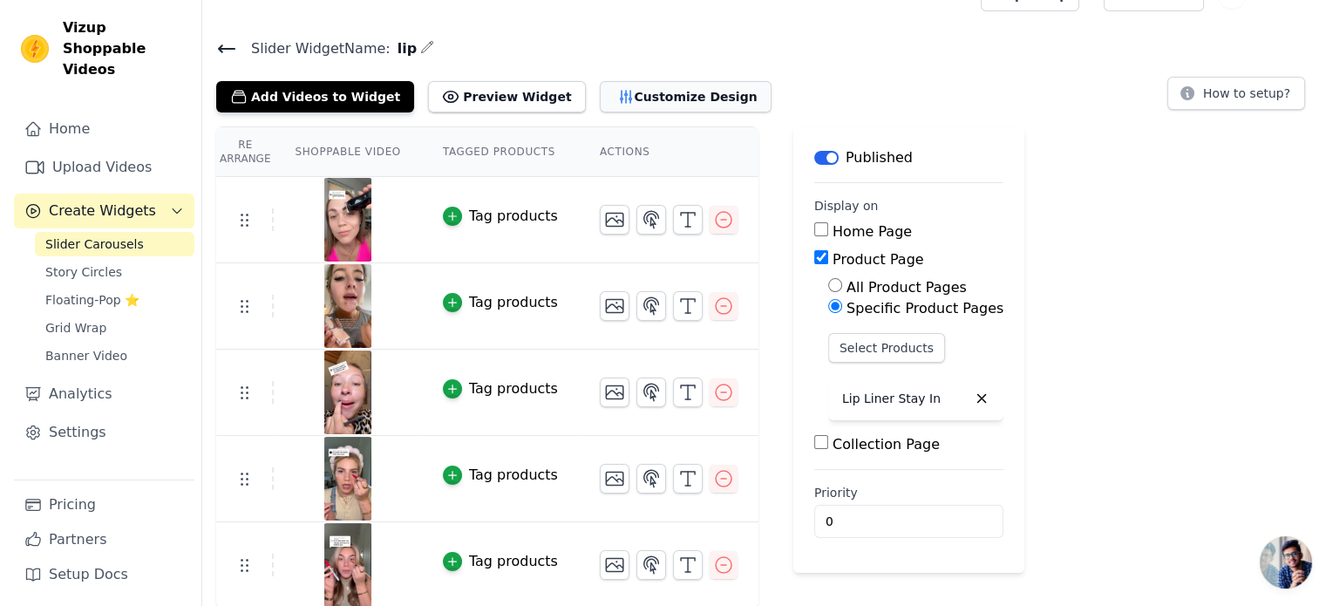
scroll to position [0, 0]
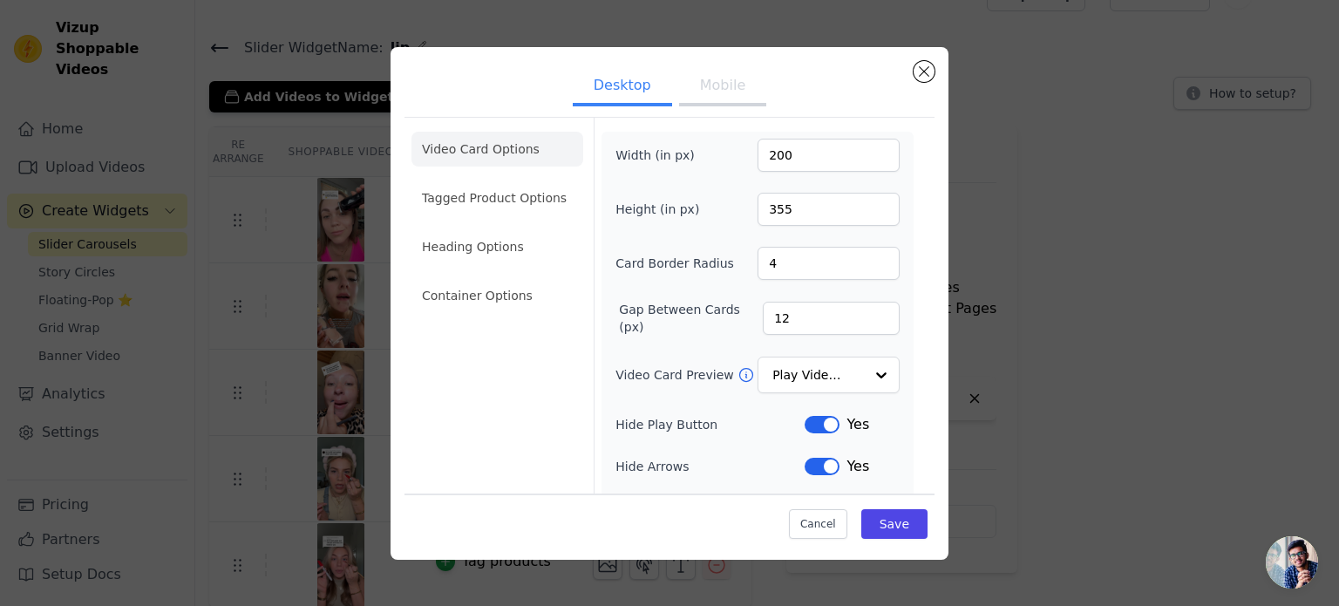
click at [679, 85] on button "Mobile" at bounding box center [722, 87] width 87 height 38
click at [806, 211] on input "355" at bounding box center [829, 209] width 142 height 33
click at [767, 206] on input "355" at bounding box center [829, 209] width 142 height 33
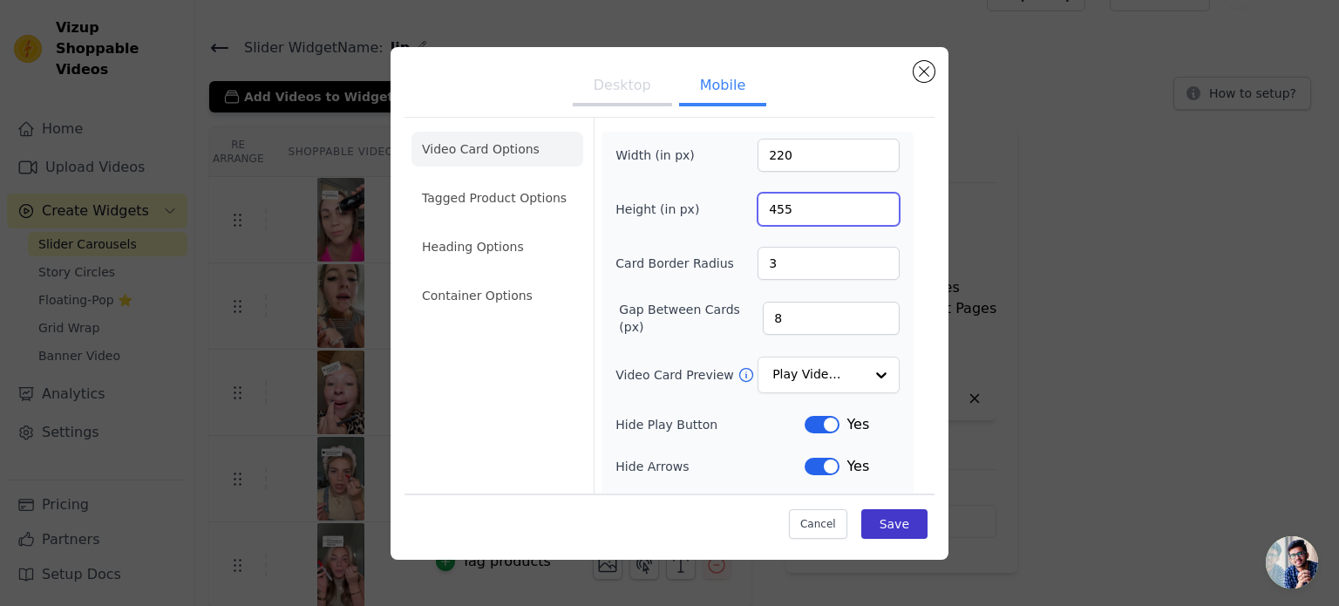
type input "455"
click at [873, 515] on button "Save" at bounding box center [895, 524] width 66 height 30
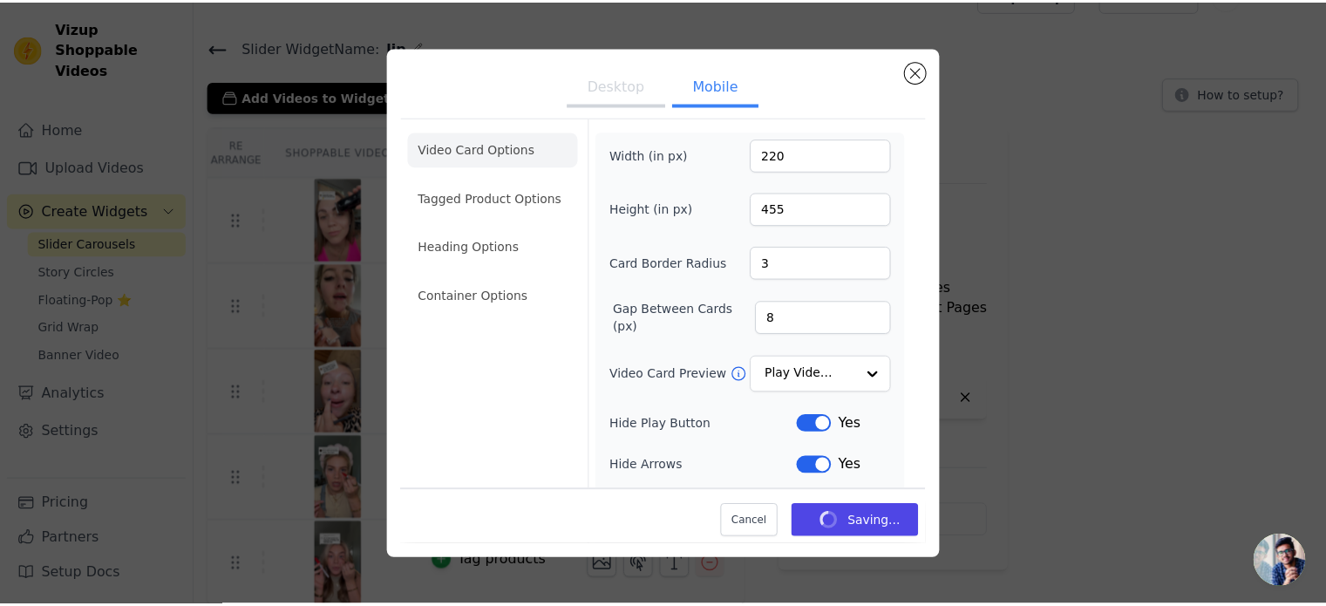
scroll to position [33, 0]
